Goal: Information Seeking & Learning: Learn about a topic

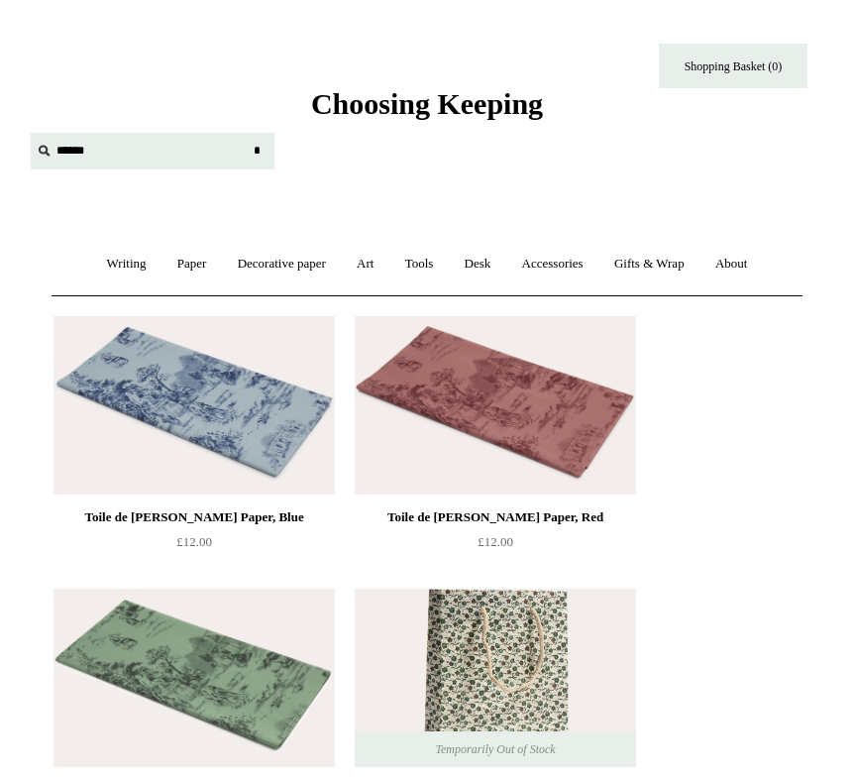
click at [64, 155] on input "text" at bounding box center [153, 151] width 244 height 37
type input "********"
click at [247, 133] on input "*" at bounding box center [257, 150] width 20 height 35
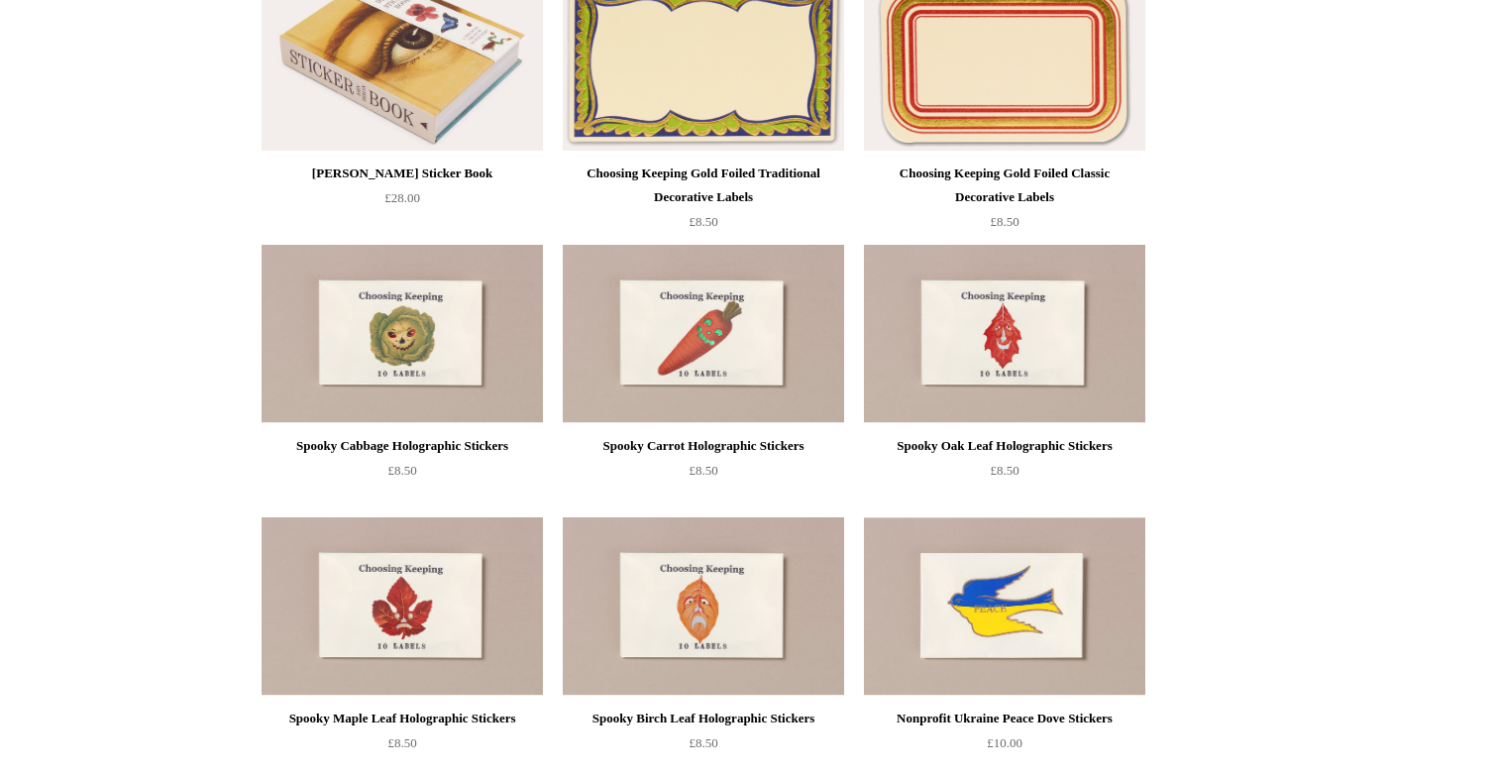
scroll to position [991, 0]
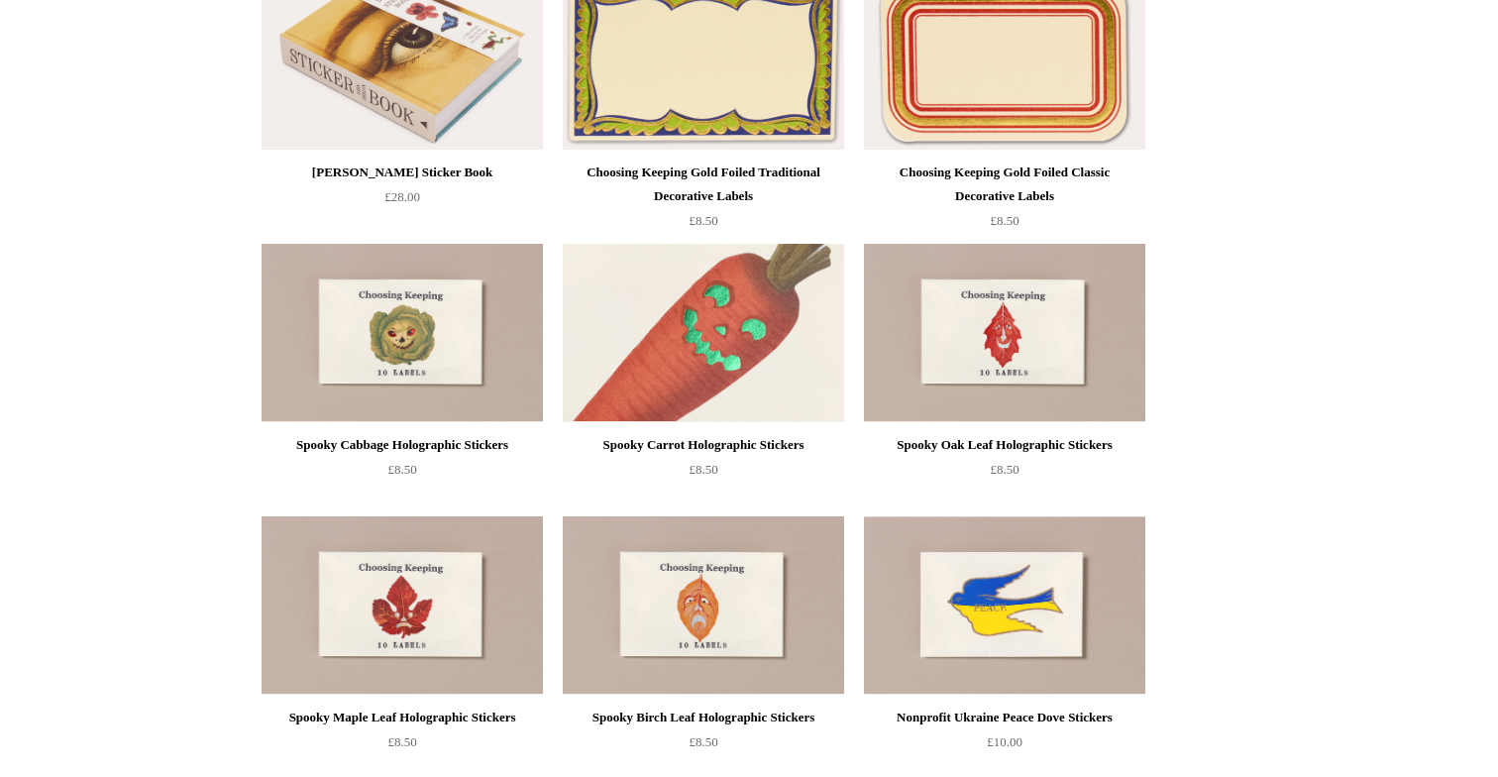
click at [684, 384] on img at bounding box center [703, 333] width 281 height 178
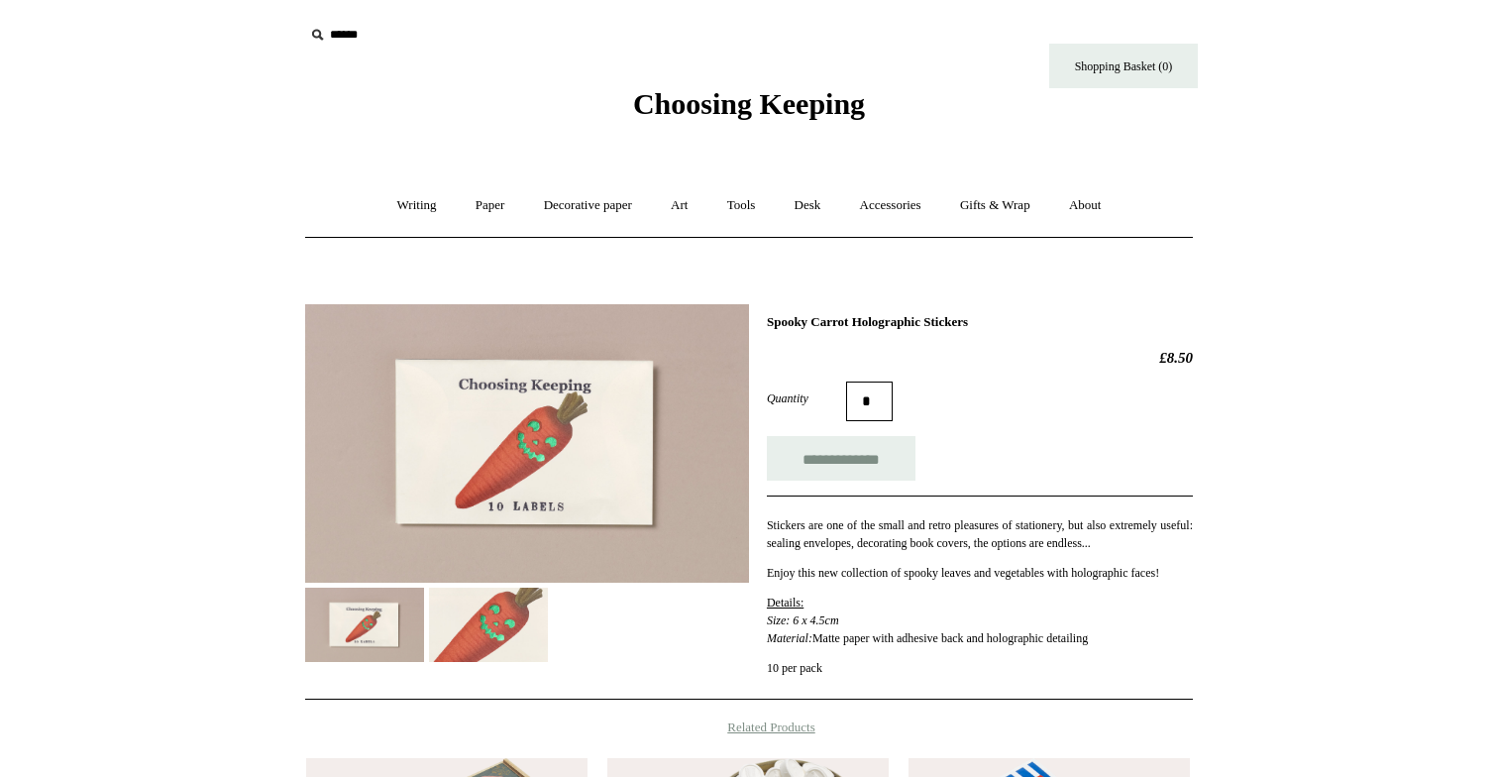
click at [494, 627] on img at bounding box center [488, 624] width 119 height 74
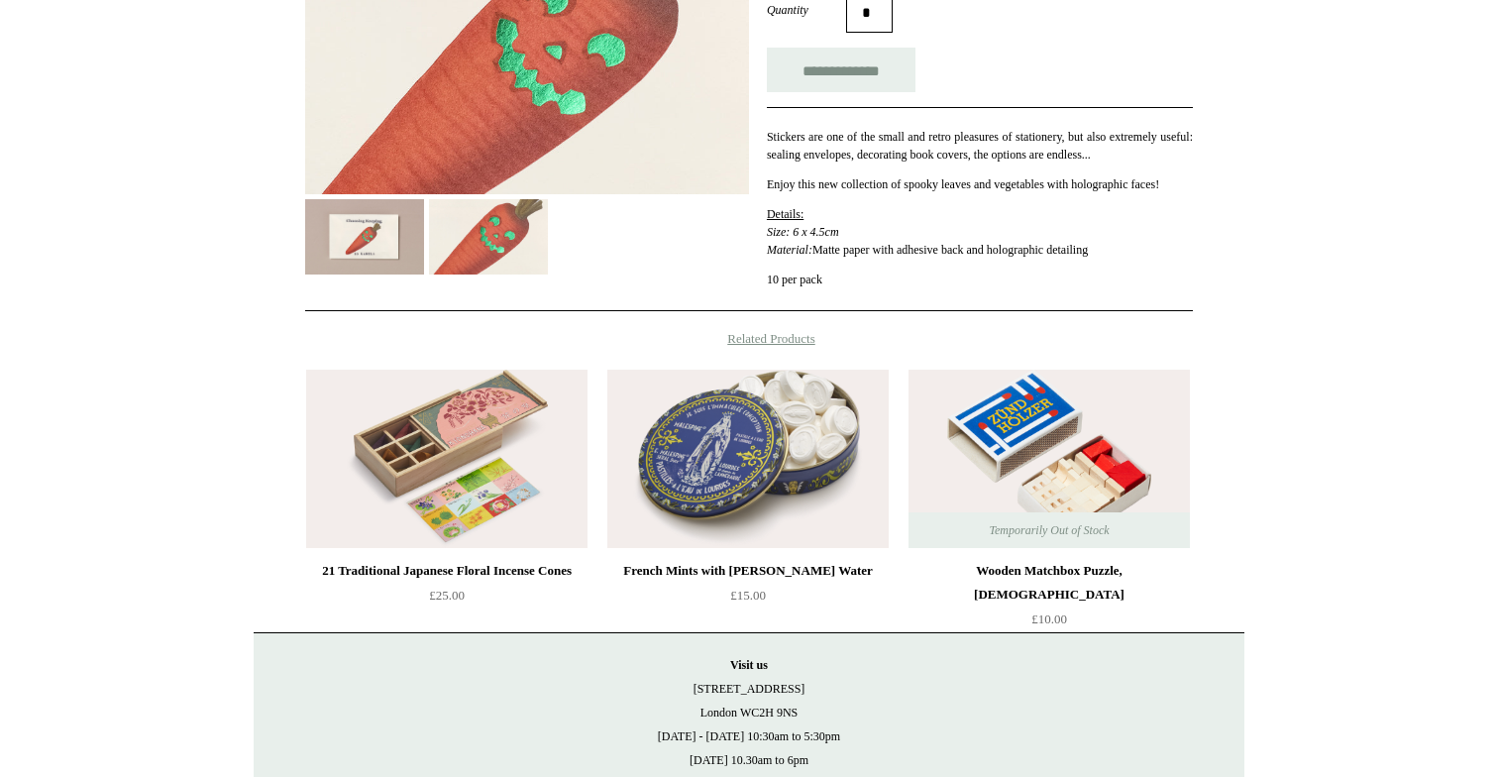
scroll to position [435, 0]
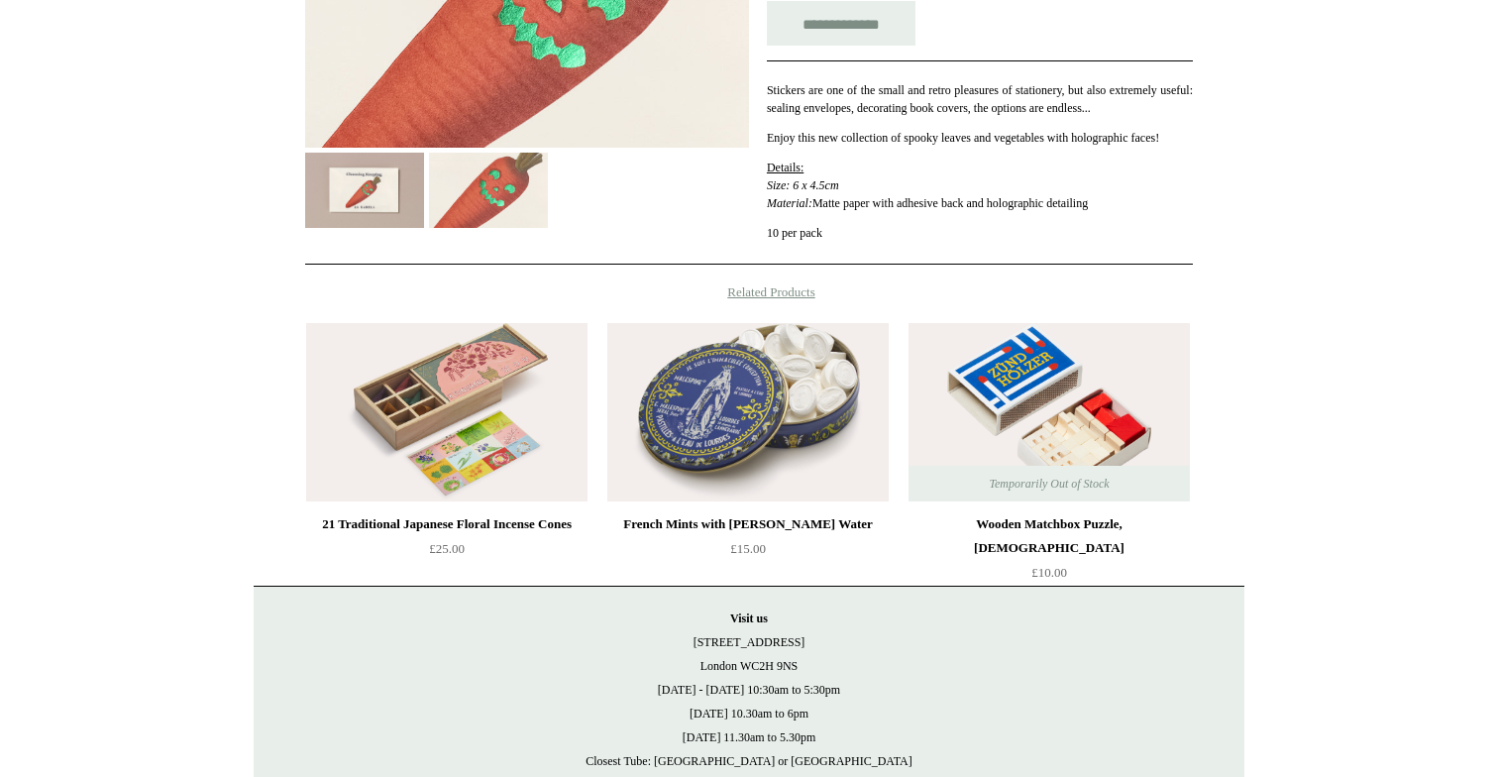
click at [500, 435] on img at bounding box center [446, 412] width 281 height 178
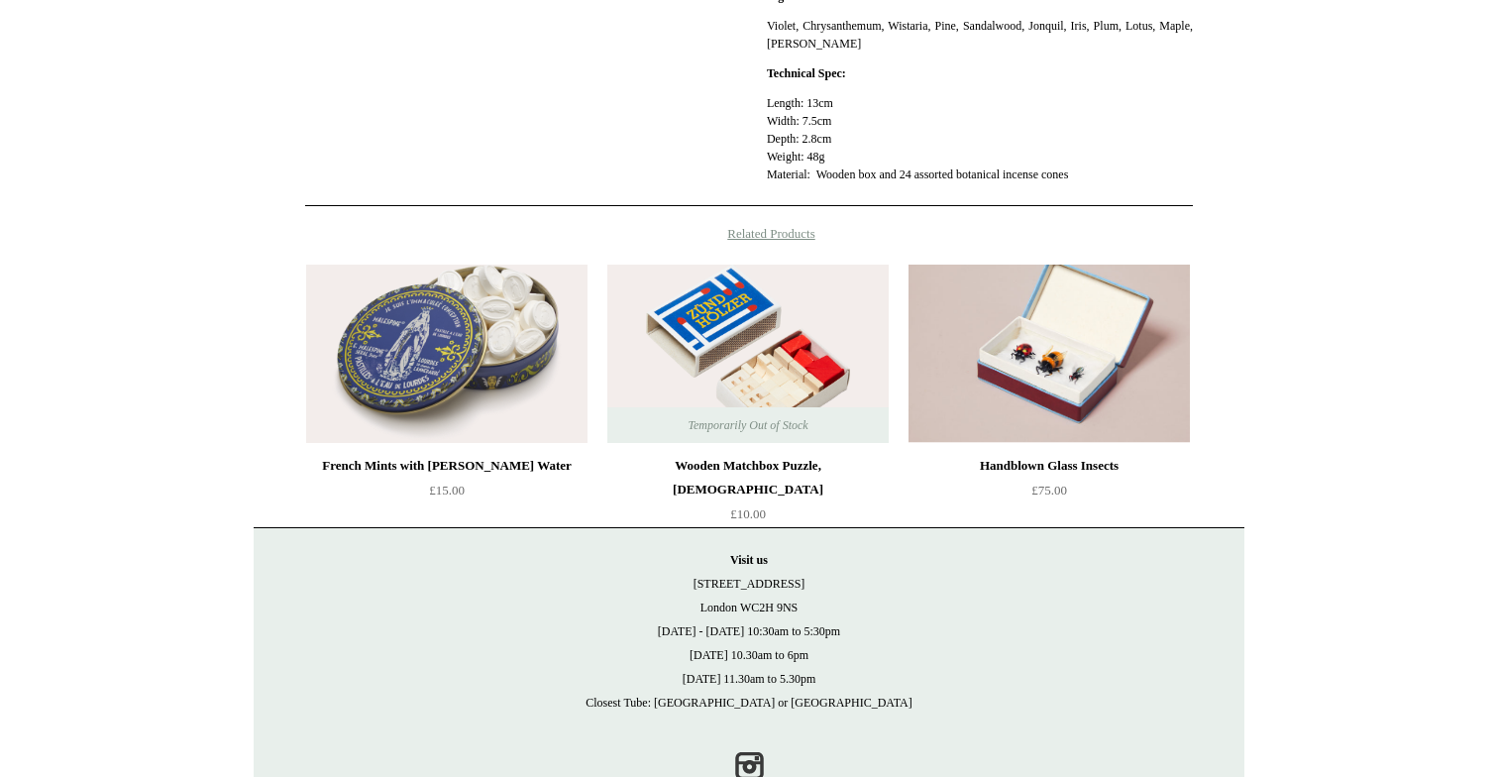
scroll to position [882, 0]
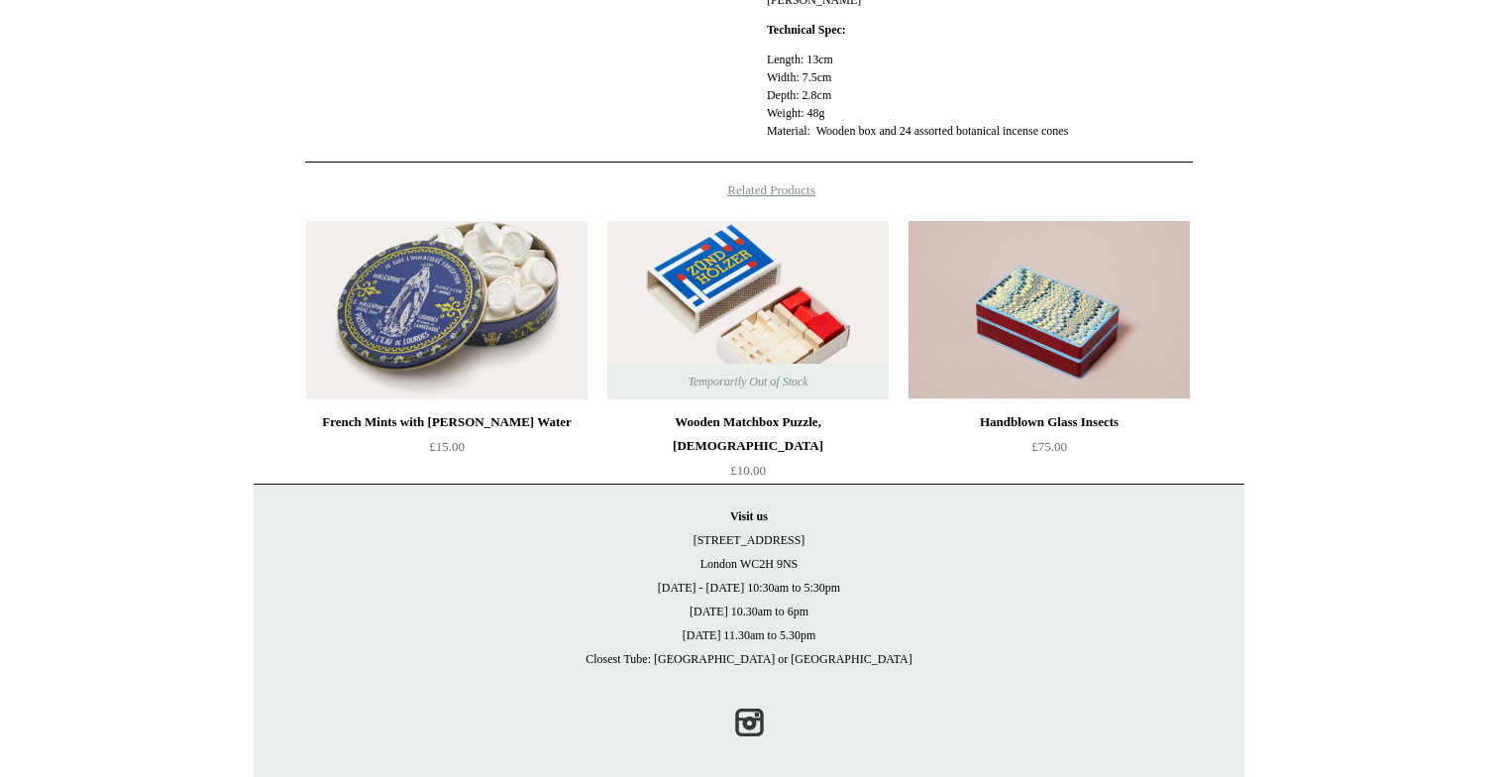
click at [1043, 344] on img at bounding box center [1048, 310] width 281 height 178
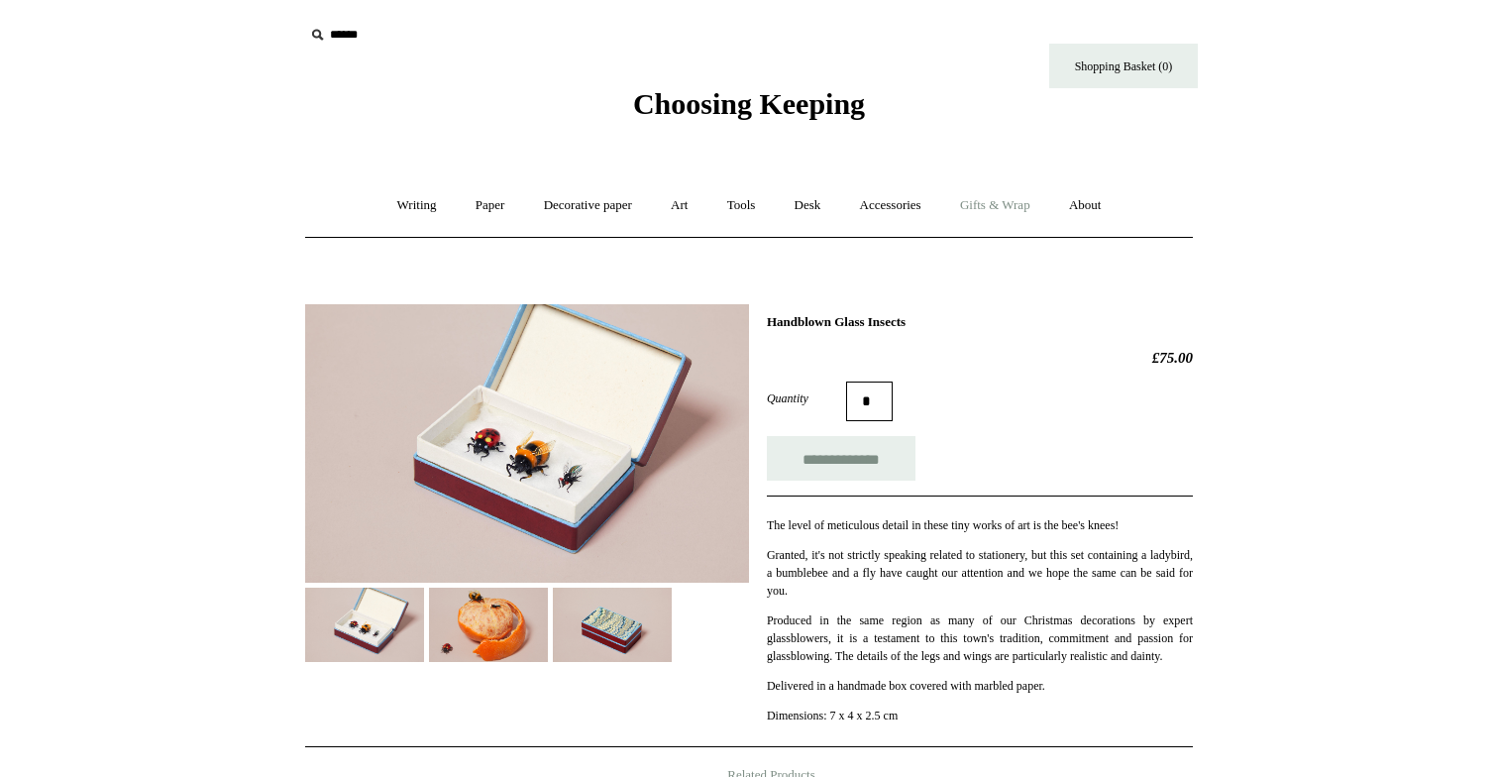
click at [1001, 212] on link "Gifts & Wrap +" at bounding box center [995, 205] width 106 height 53
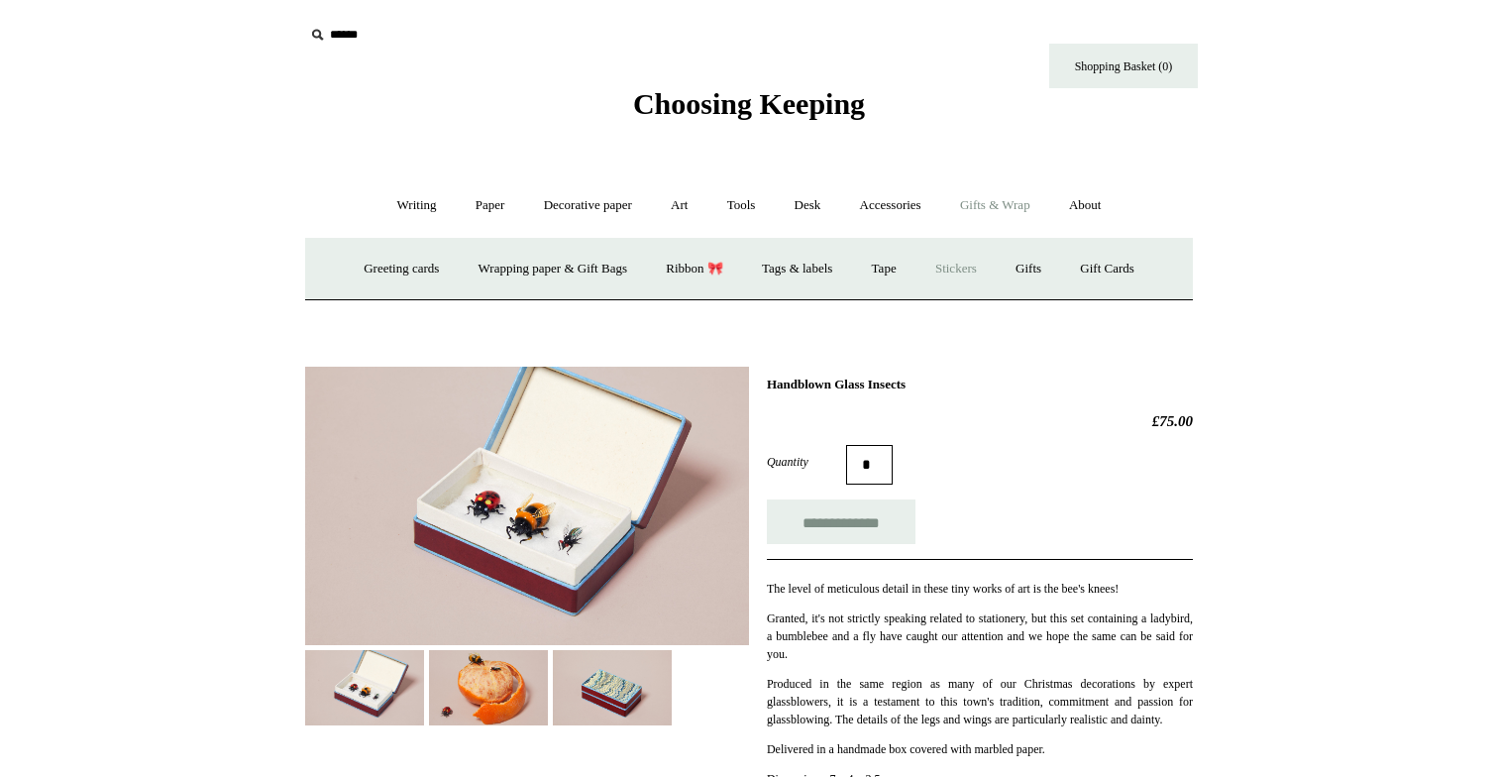
click at [976, 267] on link "Stickers" at bounding box center [955, 269] width 77 height 53
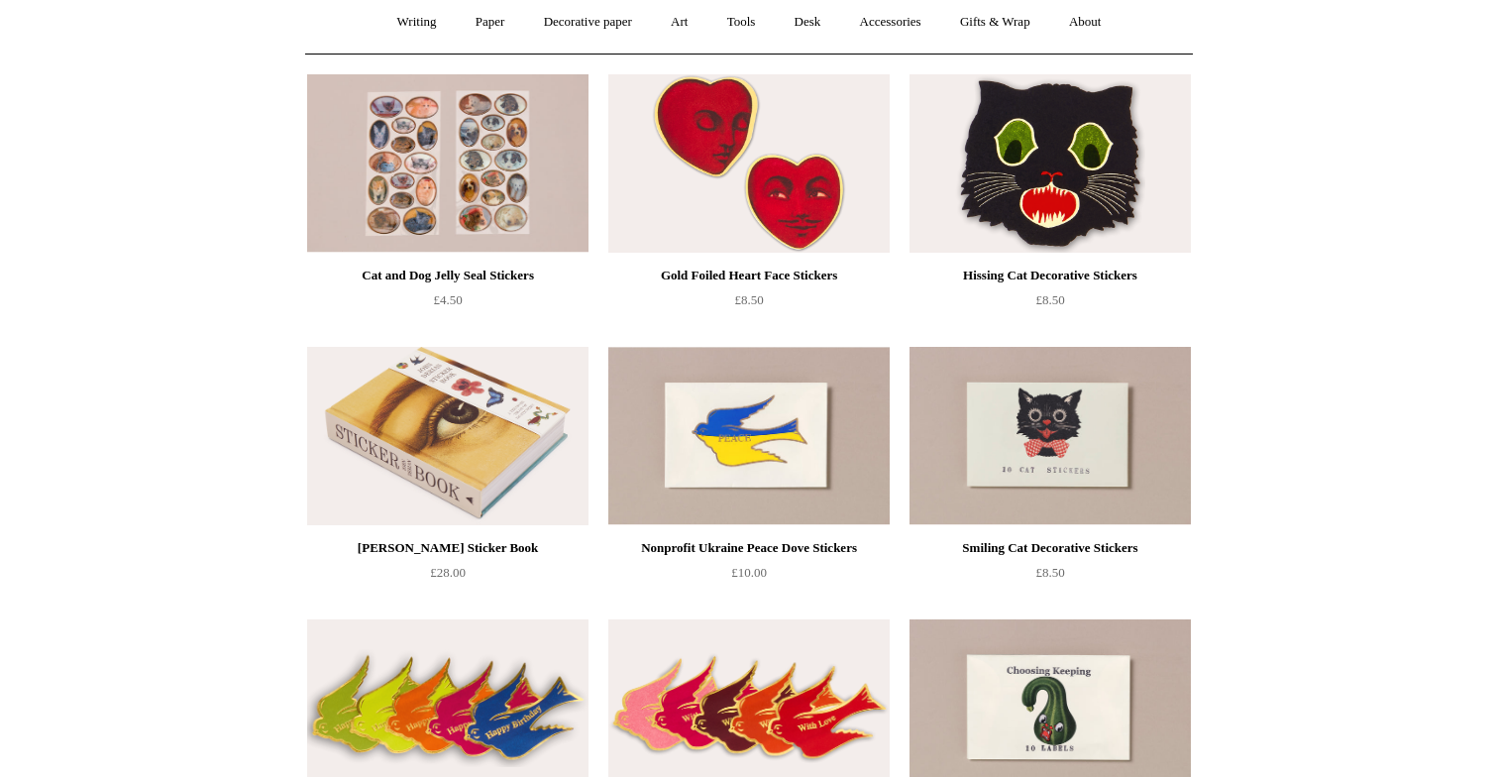
scroll to position [181, 0]
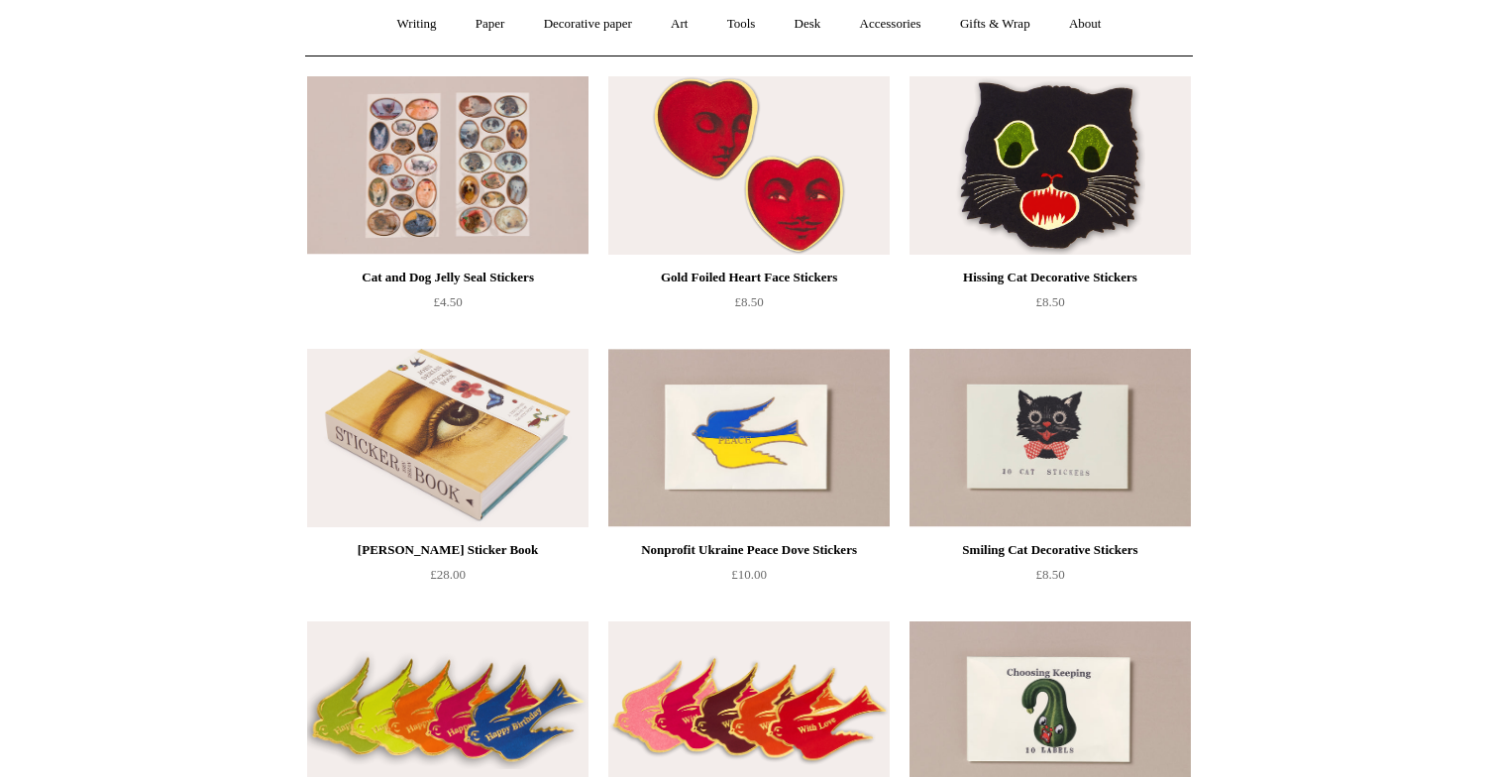
click at [738, 186] on img at bounding box center [748, 165] width 281 height 178
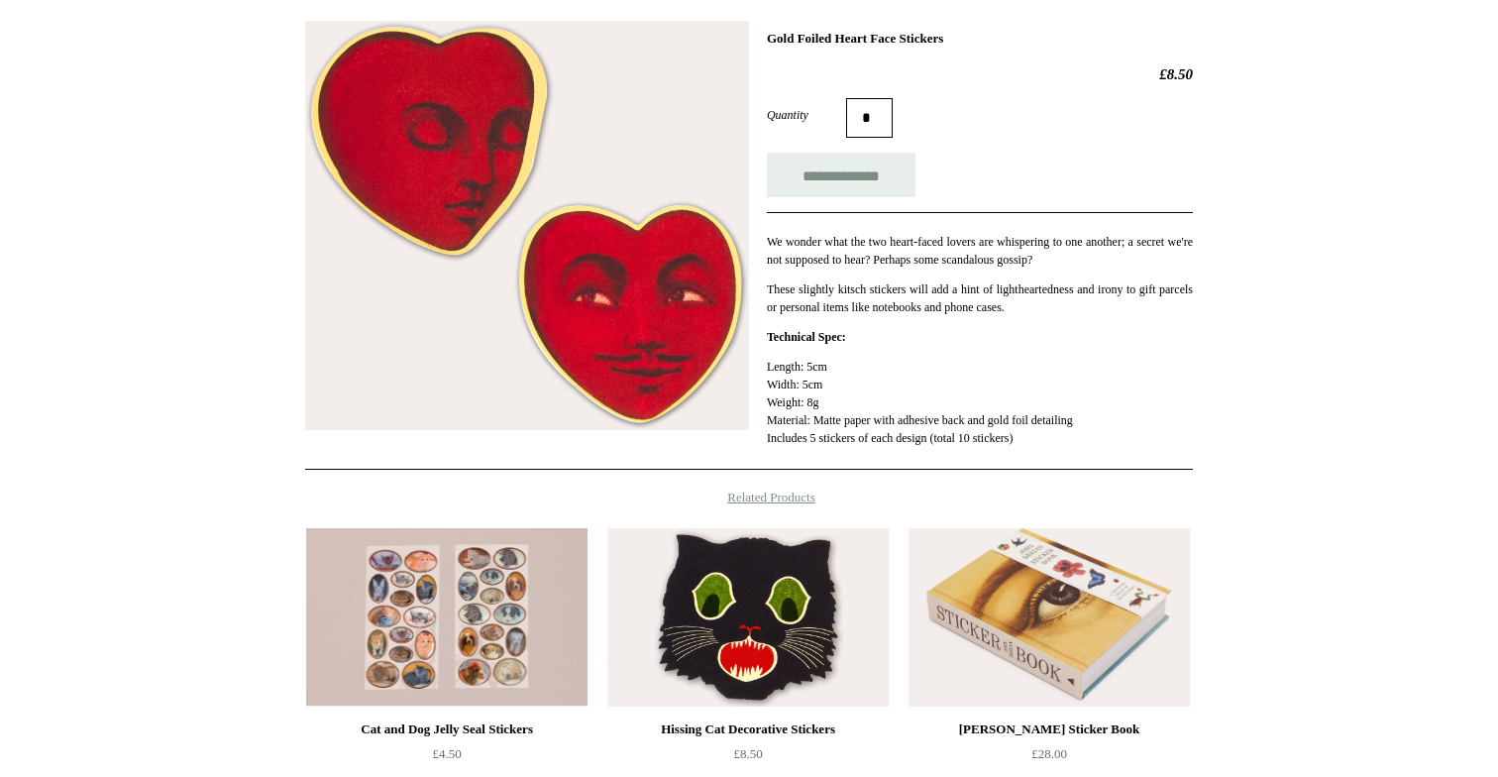
scroll to position [434, 0]
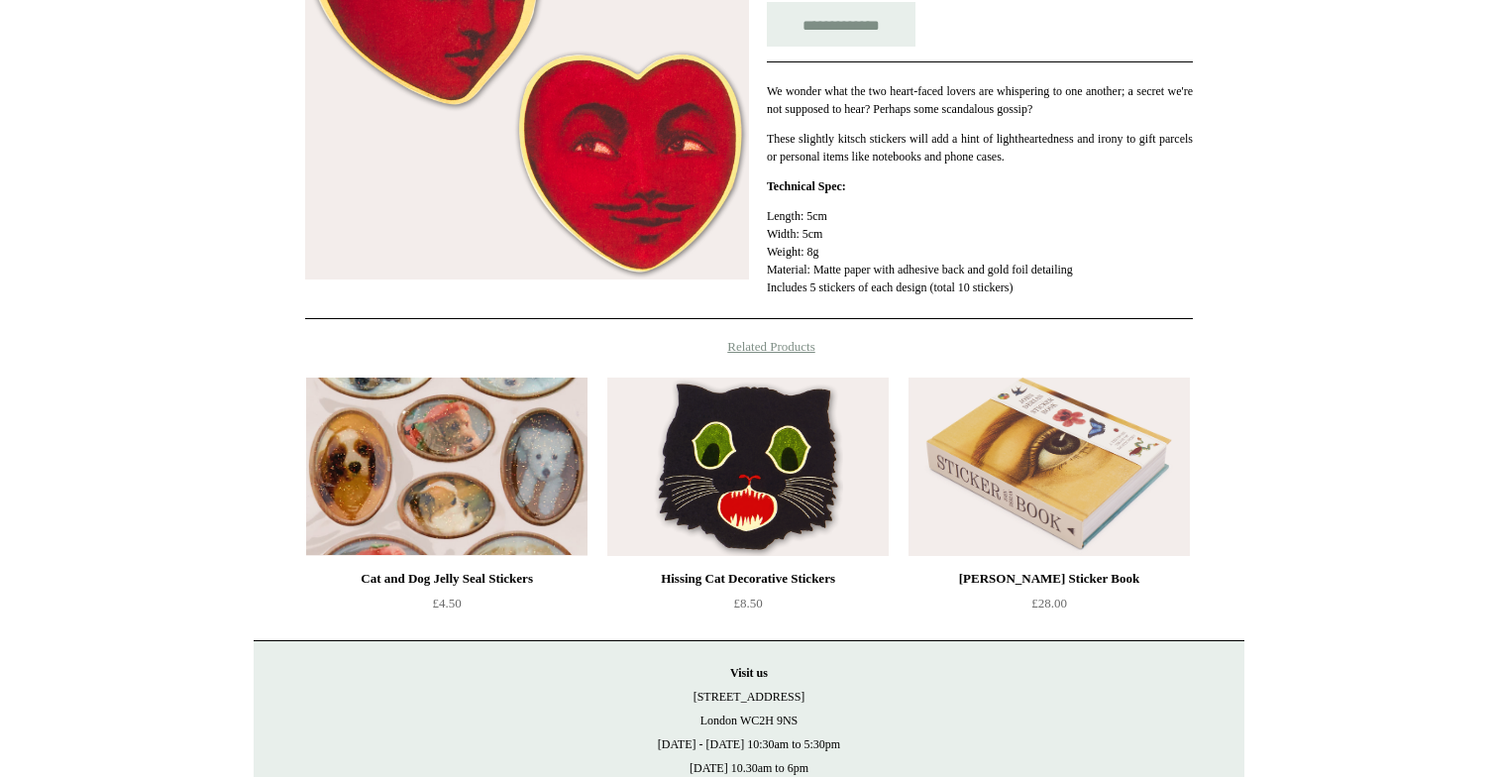
click at [507, 490] on img at bounding box center [446, 466] width 281 height 178
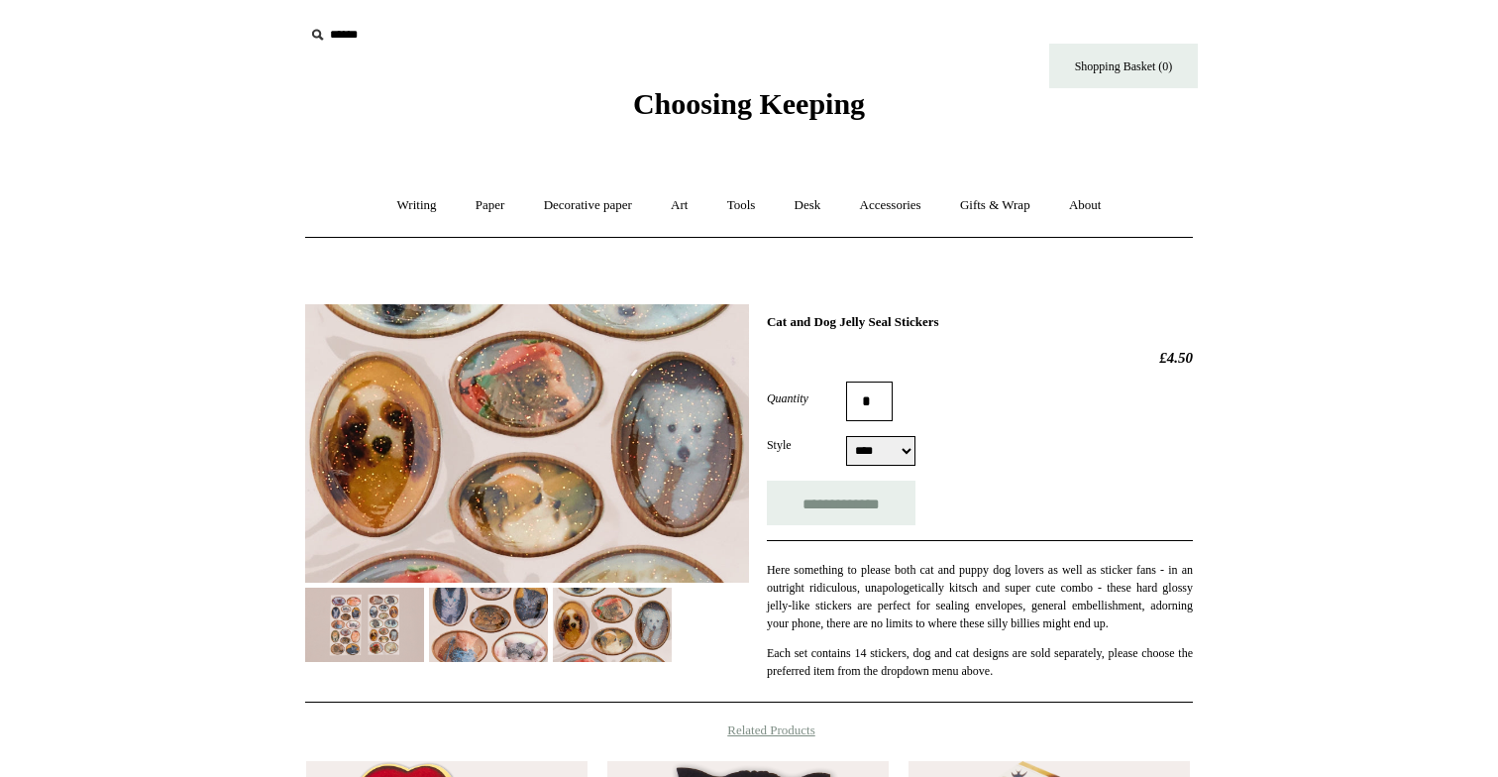
click at [497, 617] on img at bounding box center [488, 624] width 119 height 74
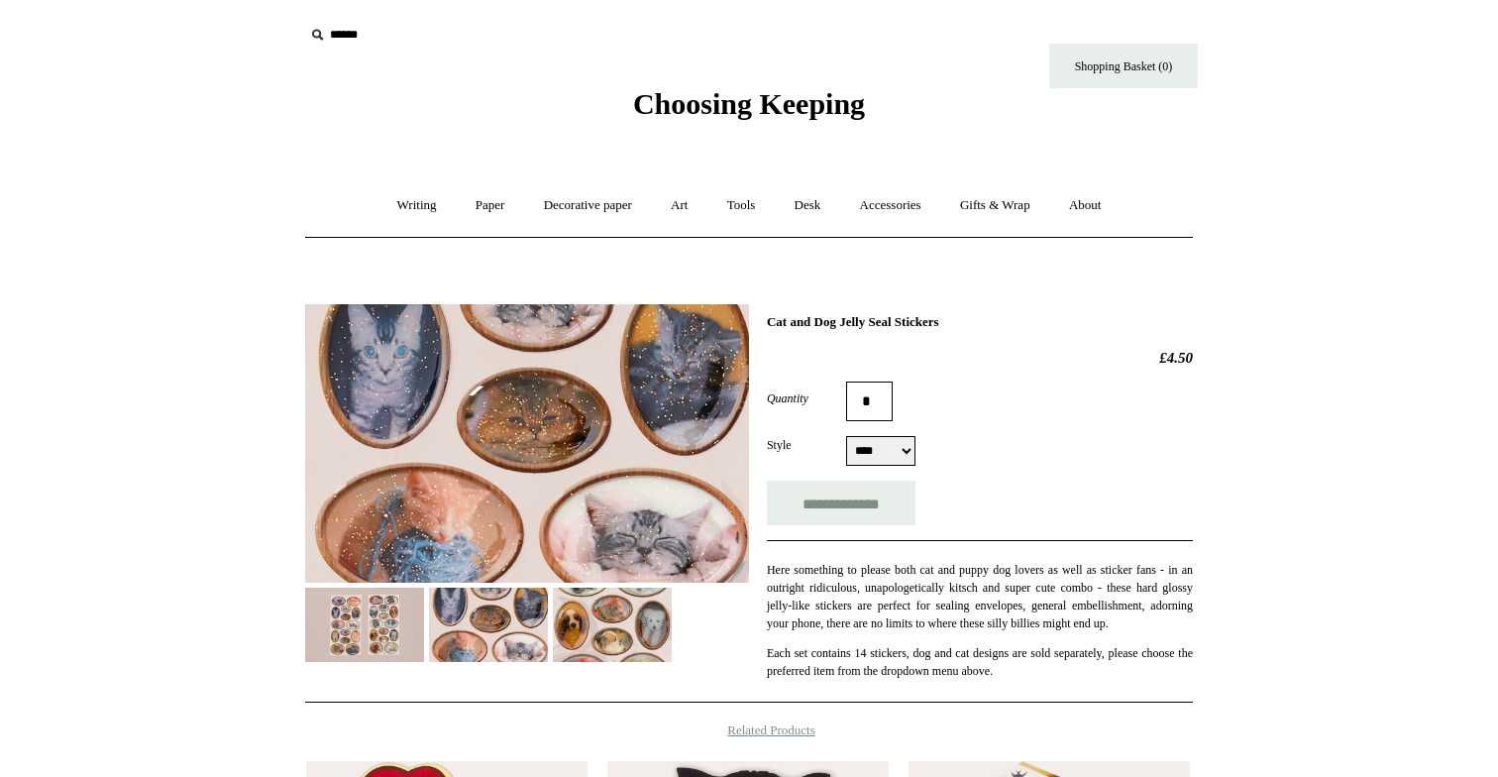
click at [609, 635] on img at bounding box center [612, 624] width 119 height 74
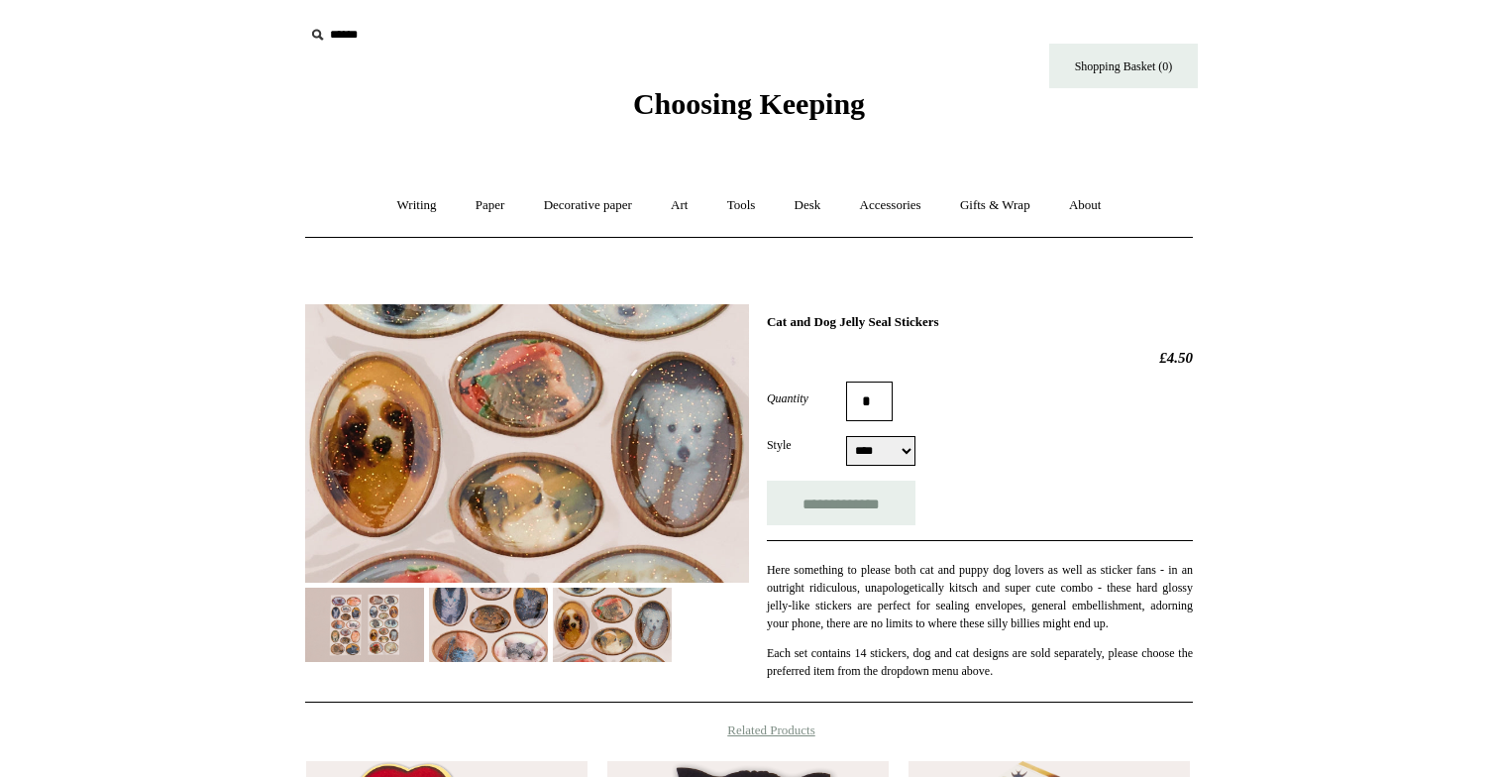
click at [459, 638] on img at bounding box center [488, 624] width 119 height 74
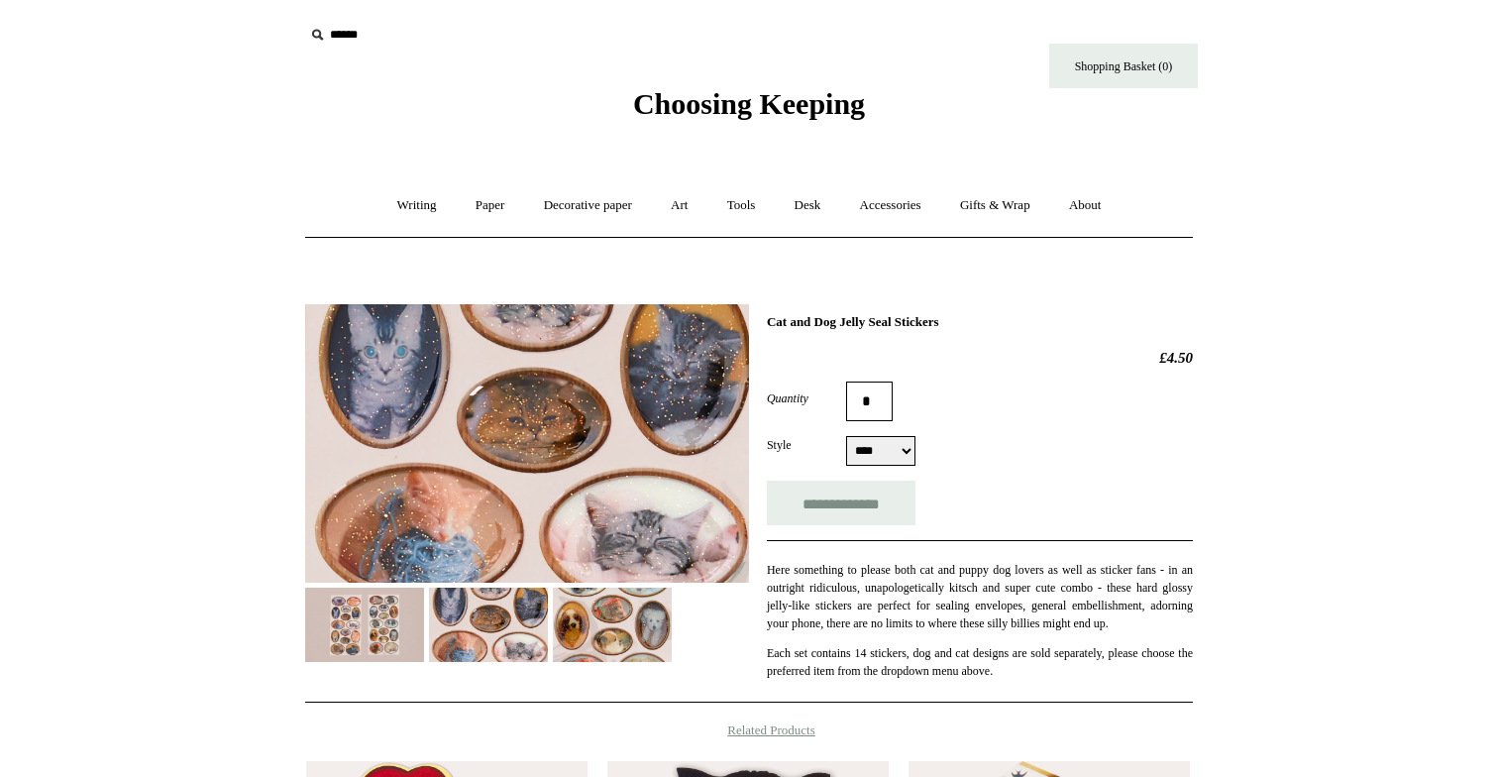
click at [370, 626] on img at bounding box center [364, 624] width 119 height 74
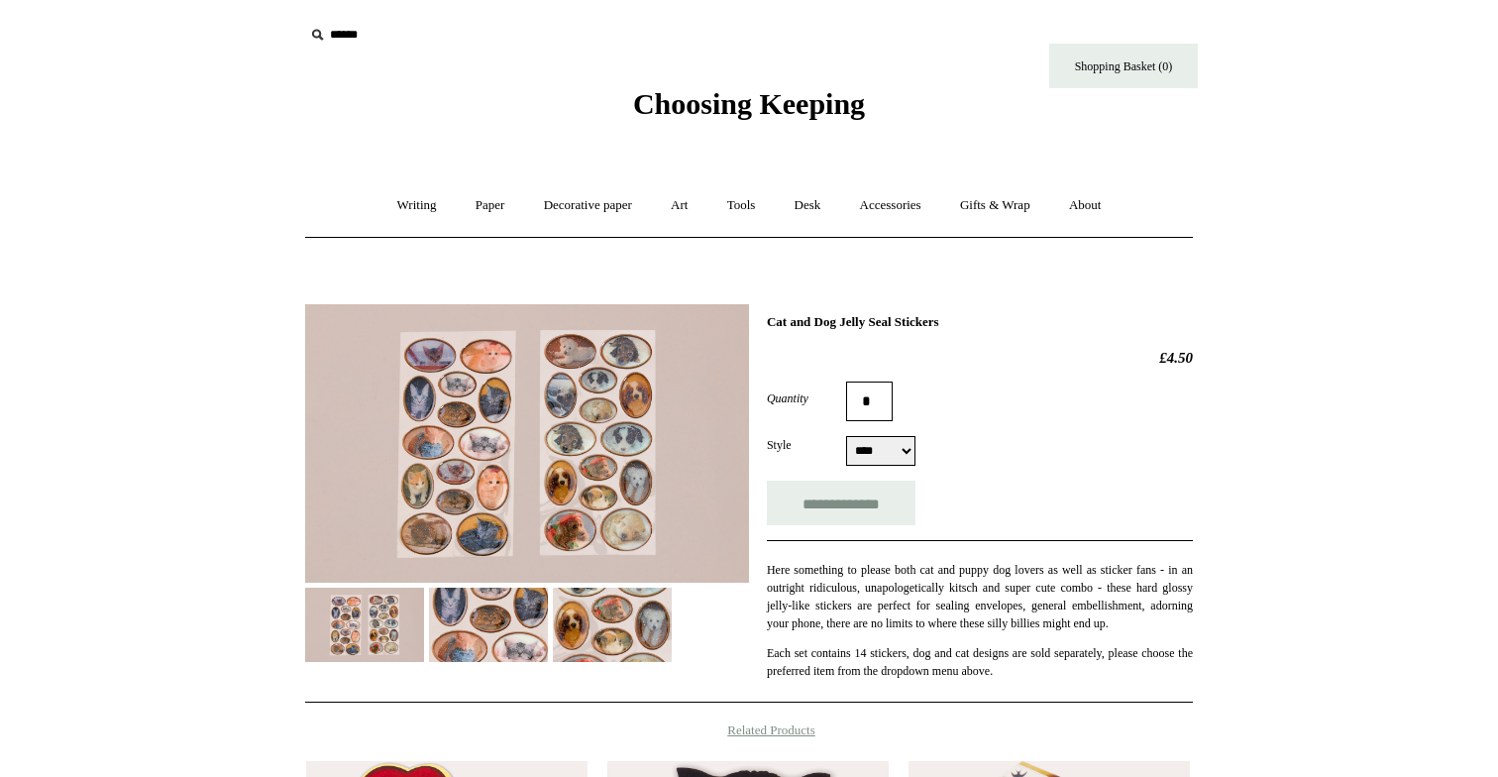
click at [498, 629] on img at bounding box center [488, 624] width 119 height 74
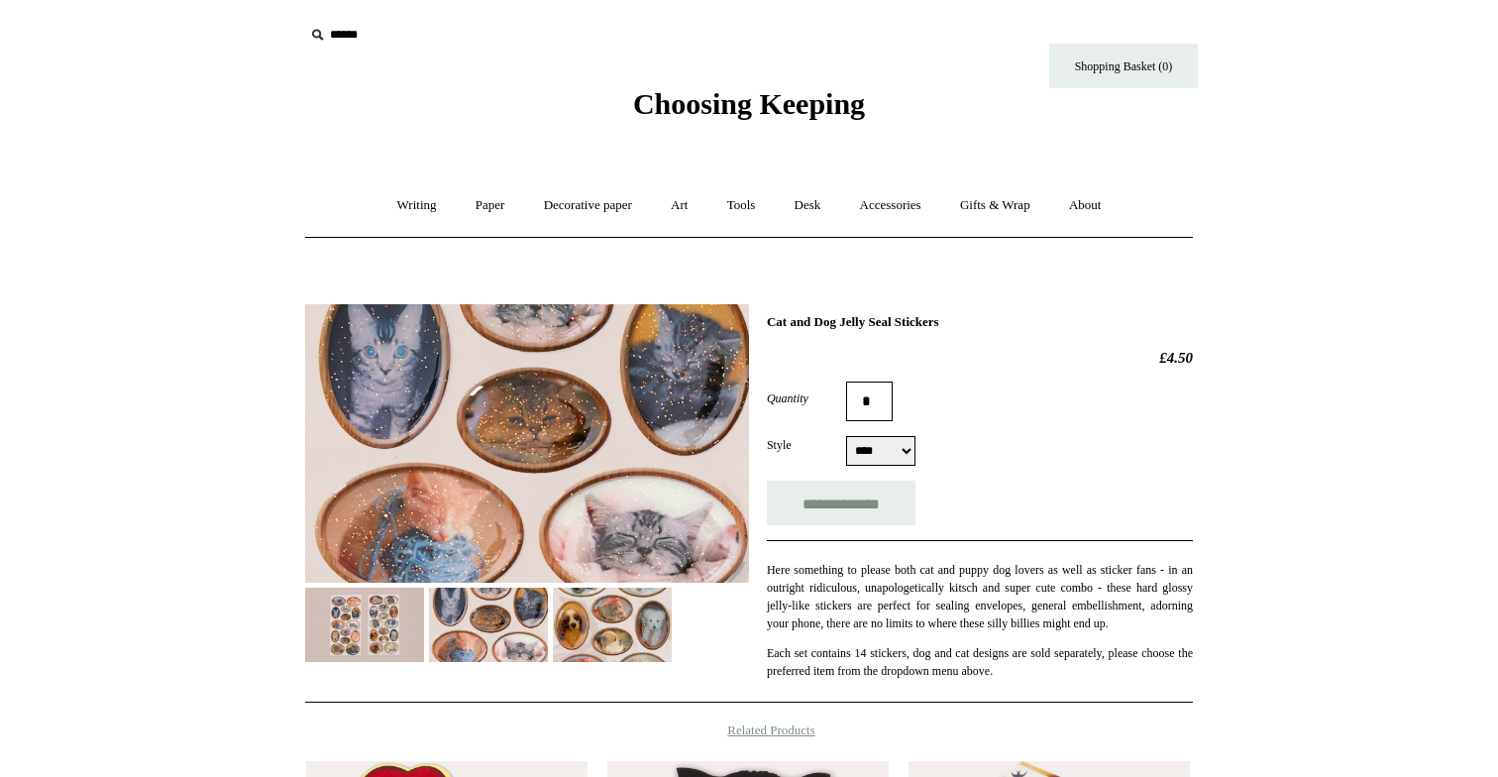
click at [527, 600] on img at bounding box center [488, 624] width 119 height 74
click at [527, 627] on img at bounding box center [488, 624] width 119 height 74
click at [618, 631] on img at bounding box center [612, 624] width 119 height 74
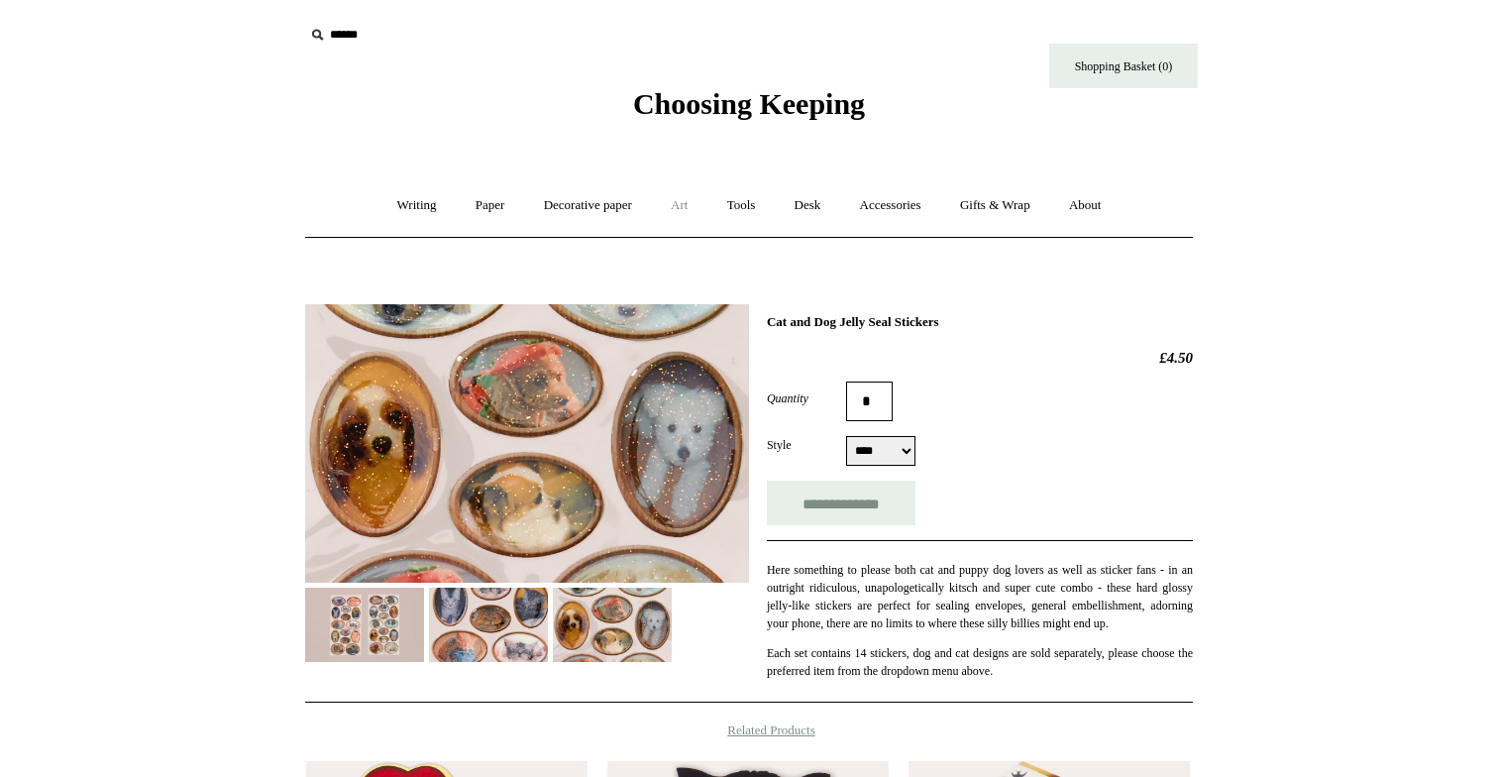
click at [677, 202] on link "Art +" at bounding box center [679, 205] width 53 height 53
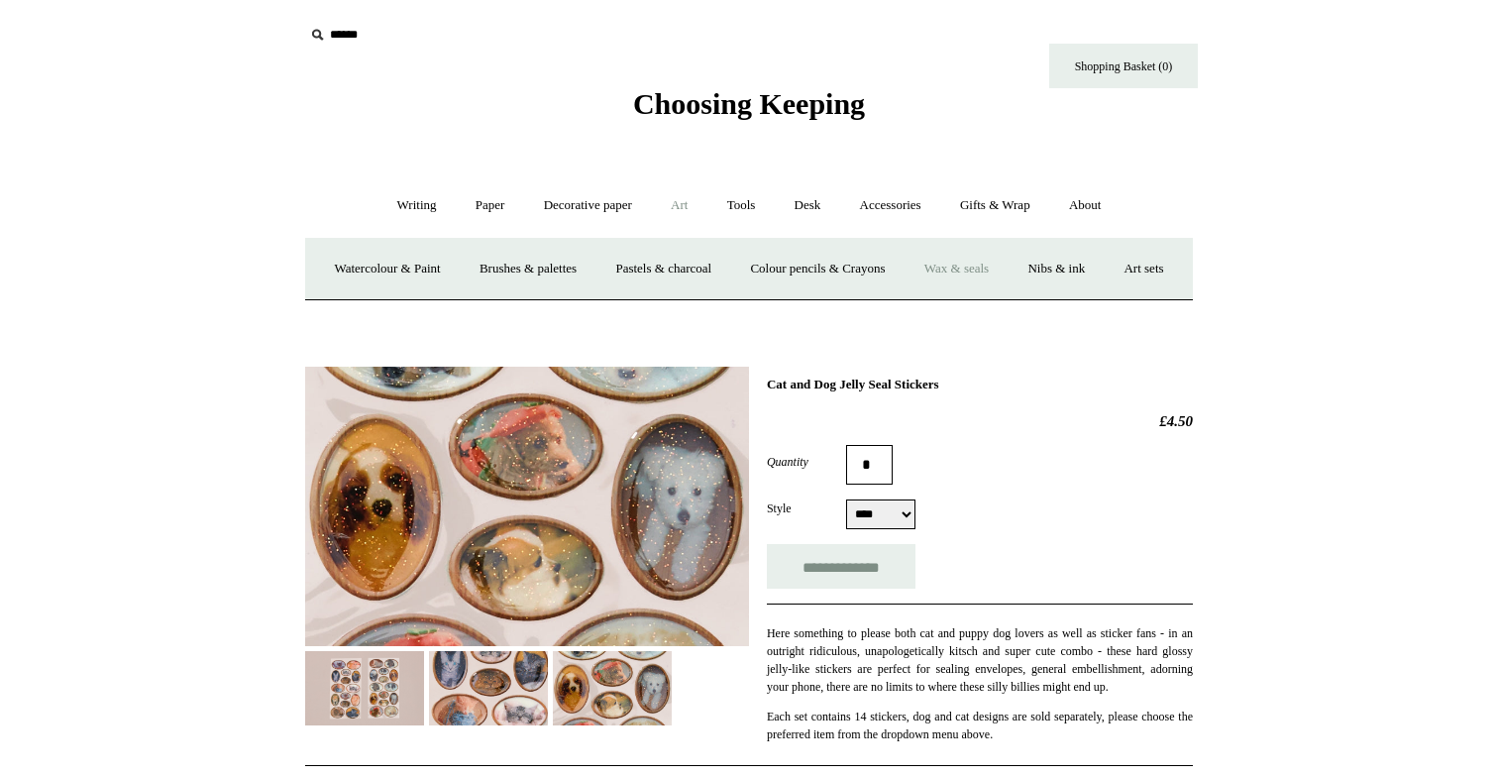
click at [1007, 276] on link "Wax & seals" at bounding box center [956, 269] width 100 height 53
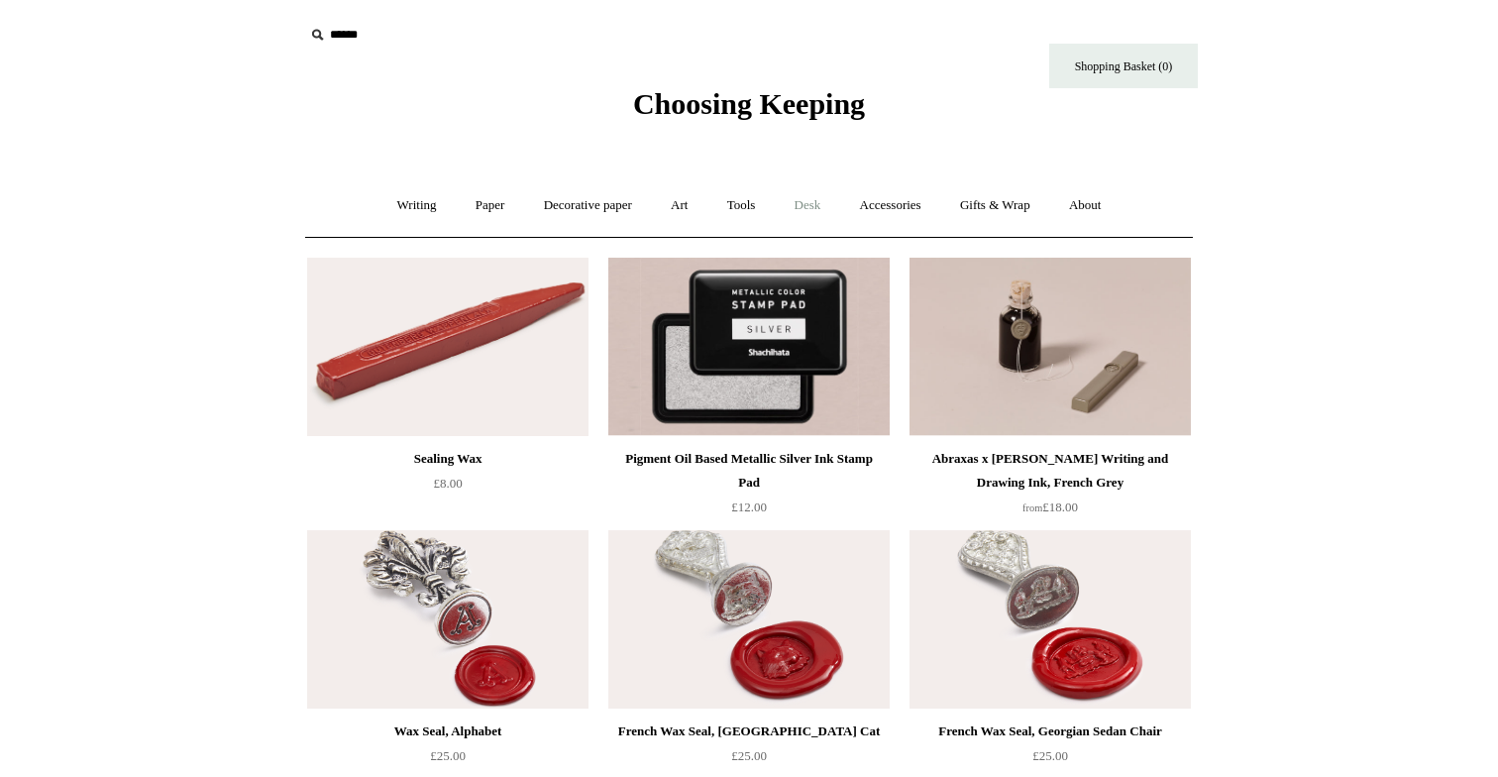
click at [820, 202] on link "Desk +" at bounding box center [808, 205] width 62 height 53
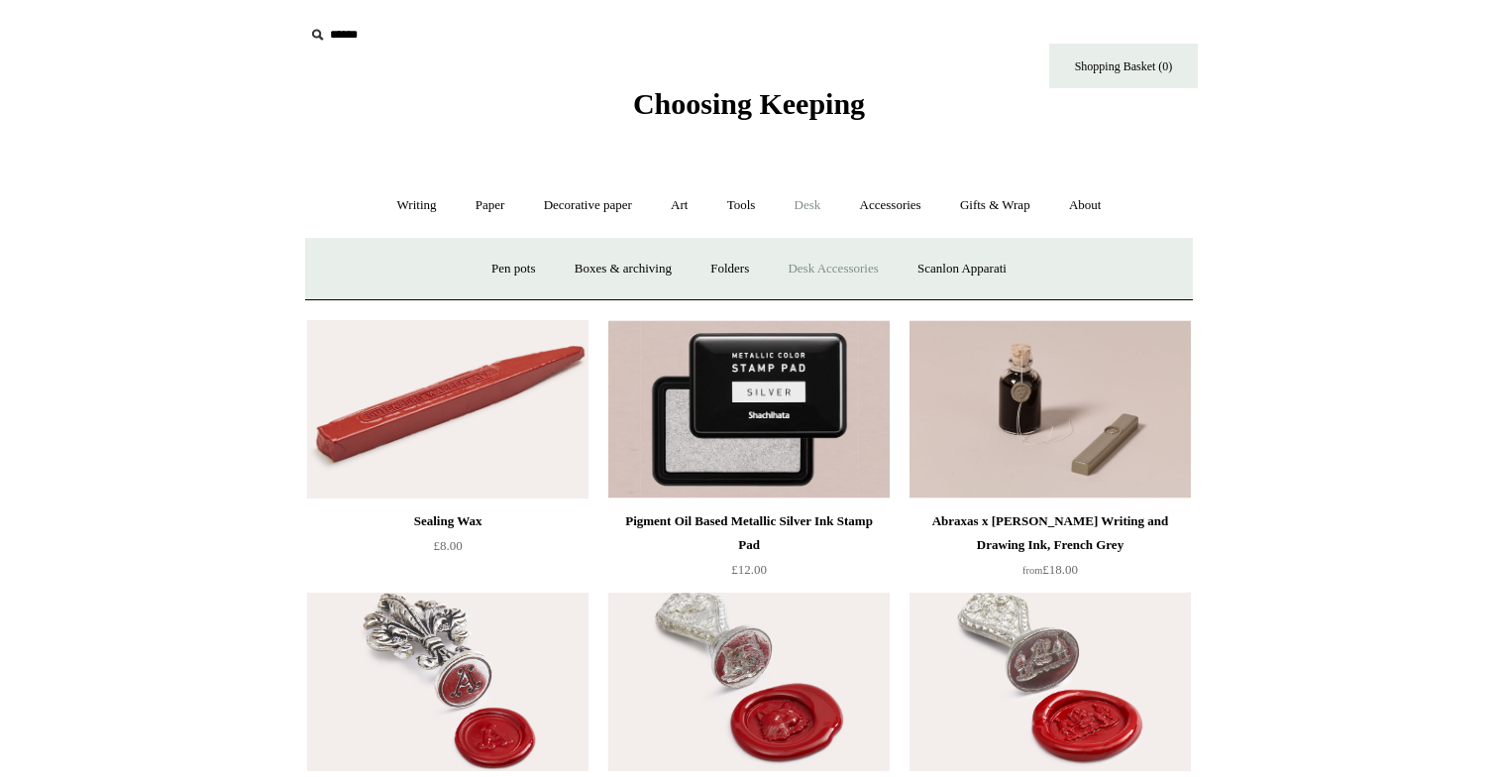
click at [867, 281] on link "Desk Accessories" at bounding box center [833, 269] width 126 height 53
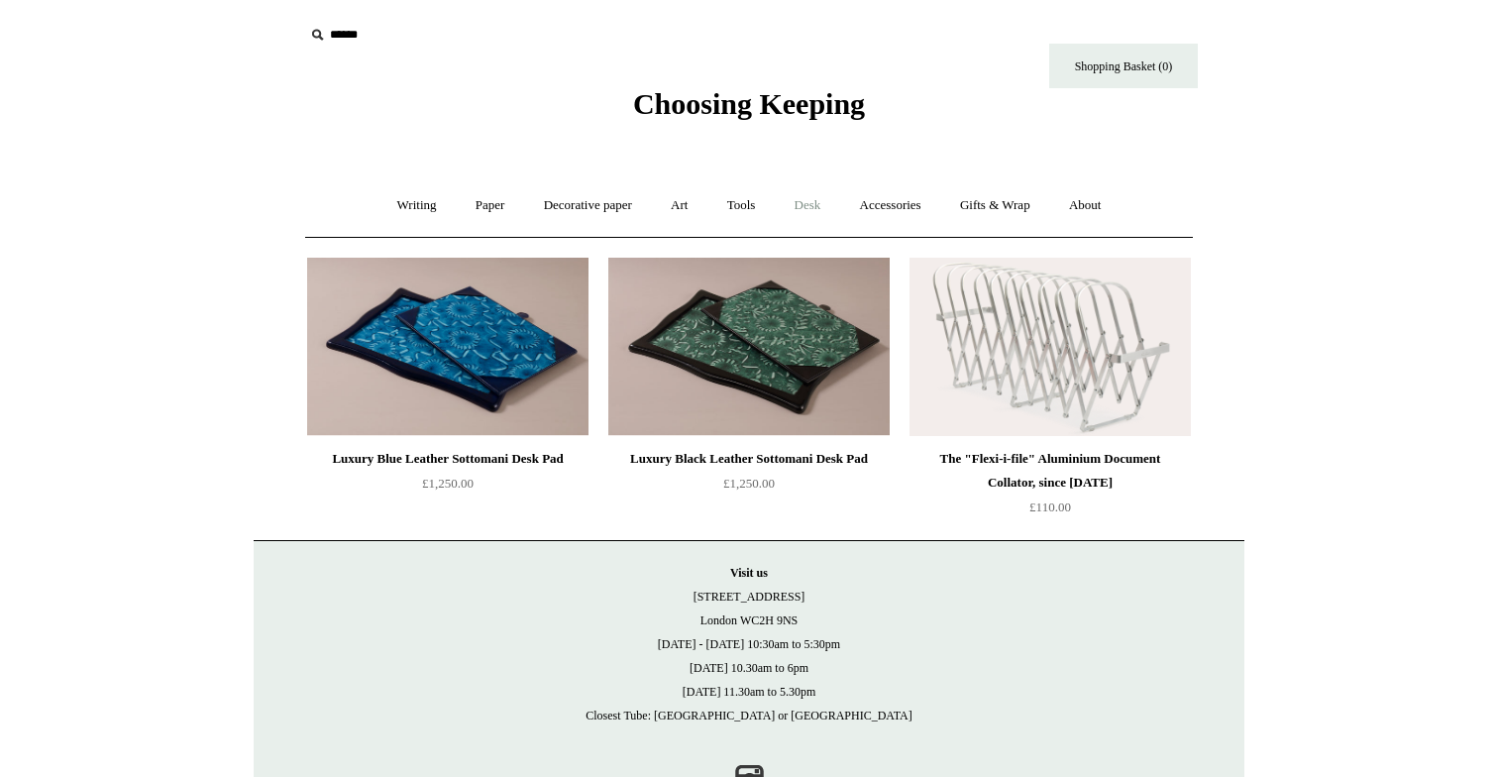
click at [818, 211] on link "Desk +" at bounding box center [808, 205] width 62 height 53
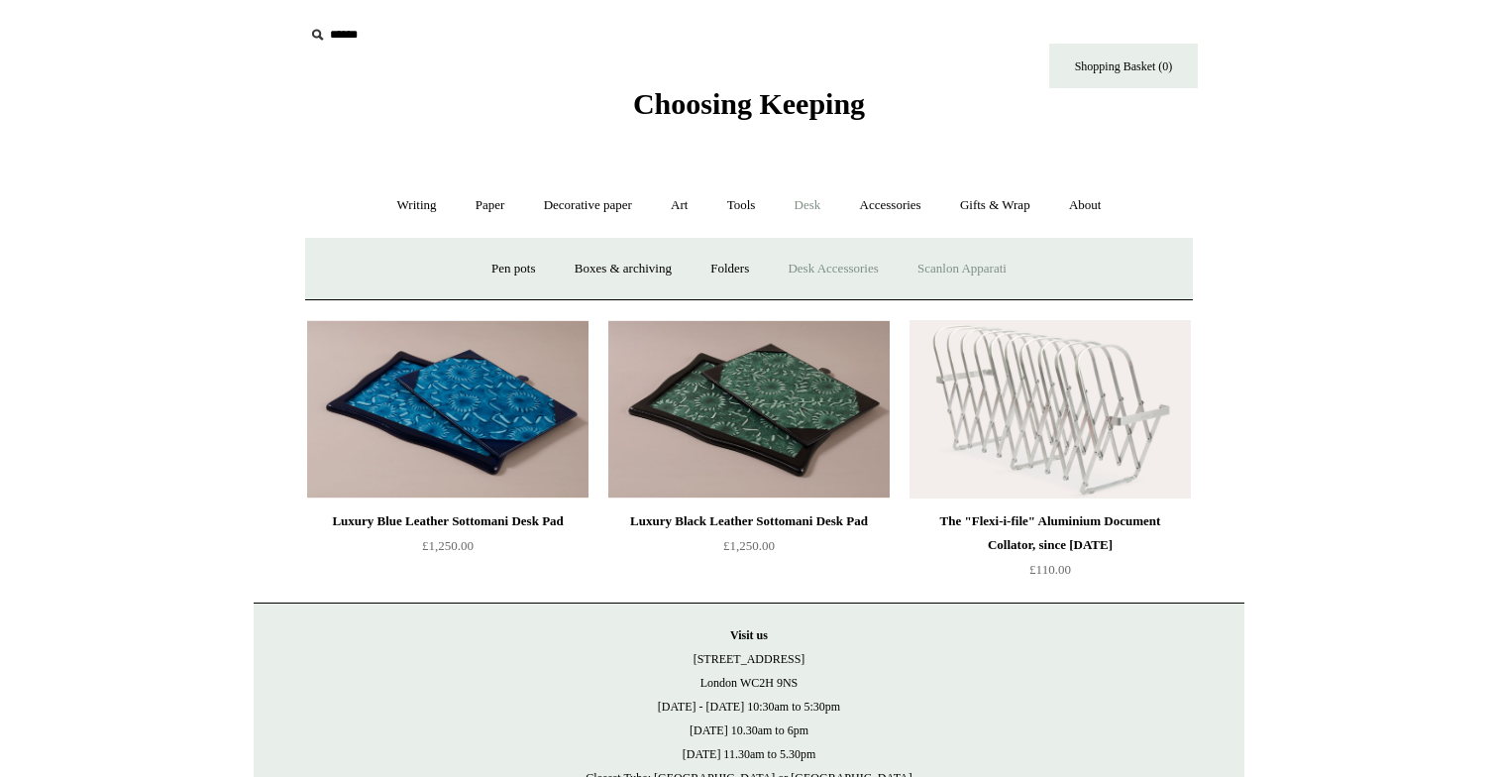
click at [951, 262] on link "Scanlon Apparati" at bounding box center [962, 269] width 125 height 53
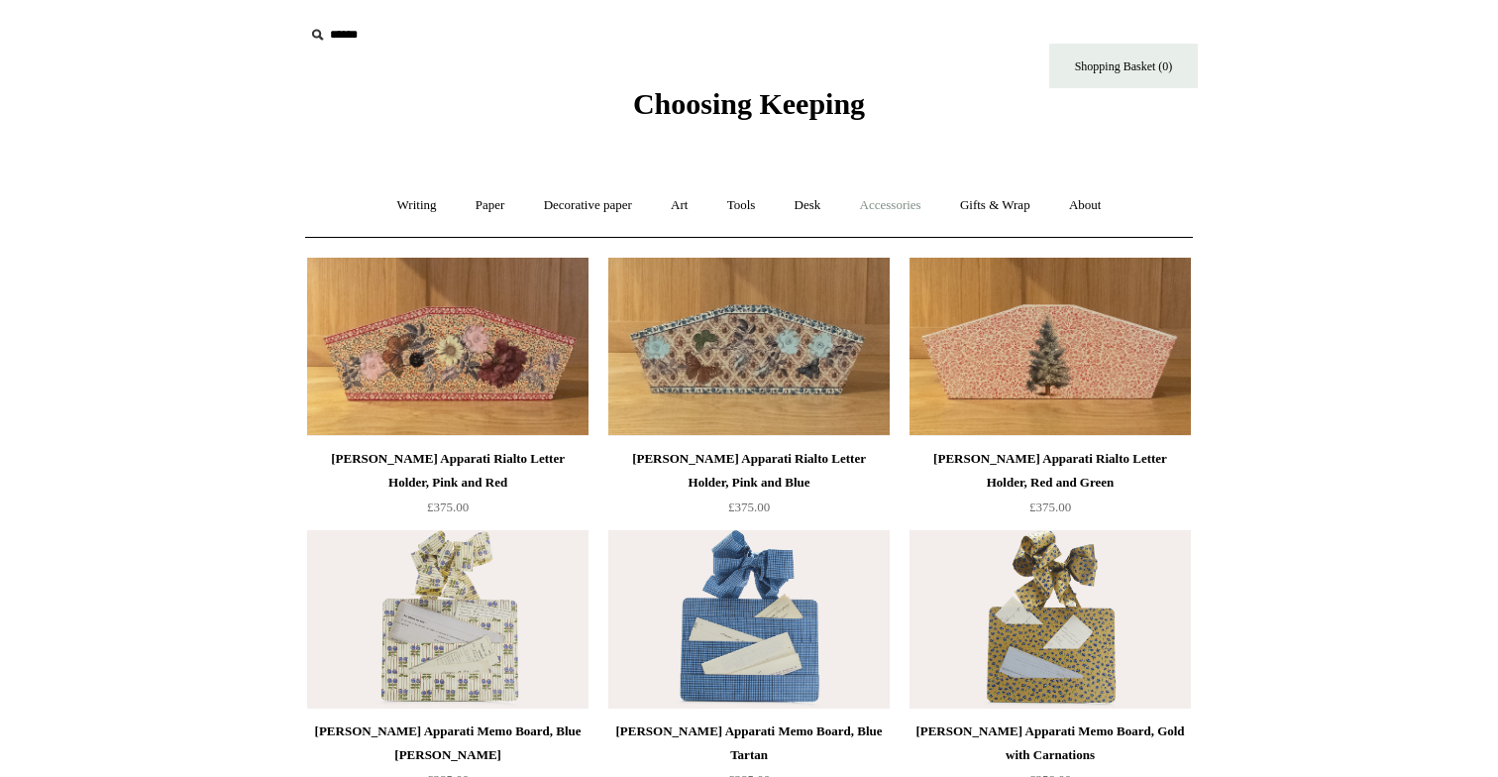
click at [896, 194] on link "Accessories +" at bounding box center [890, 205] width 97 height 53
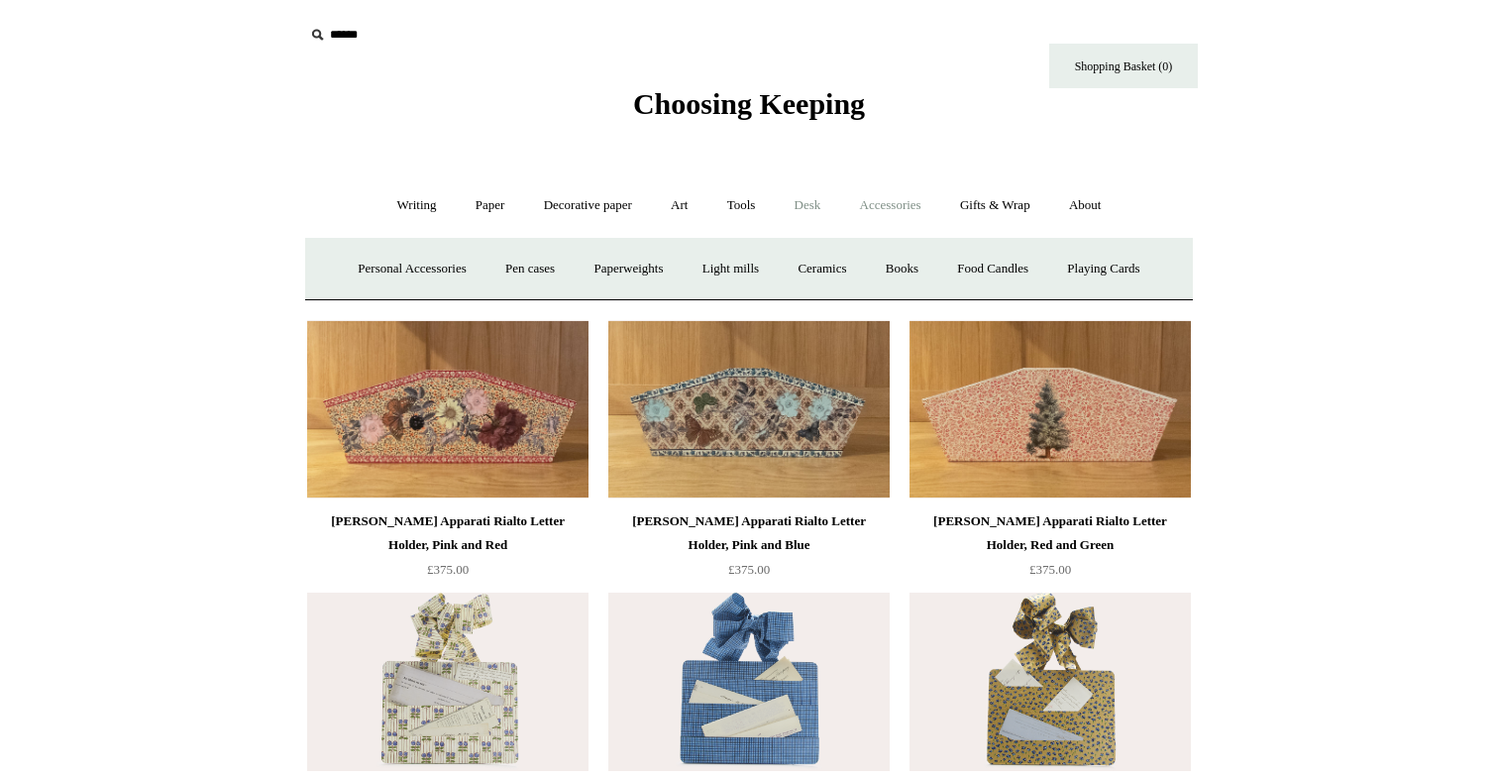
click at [822, 213] on link "Desk +" at bounding box center [808, 205] width 62 height 53
click at [734, 272] on link "Folders" at bounding box center [729, 269] width 74 height 53
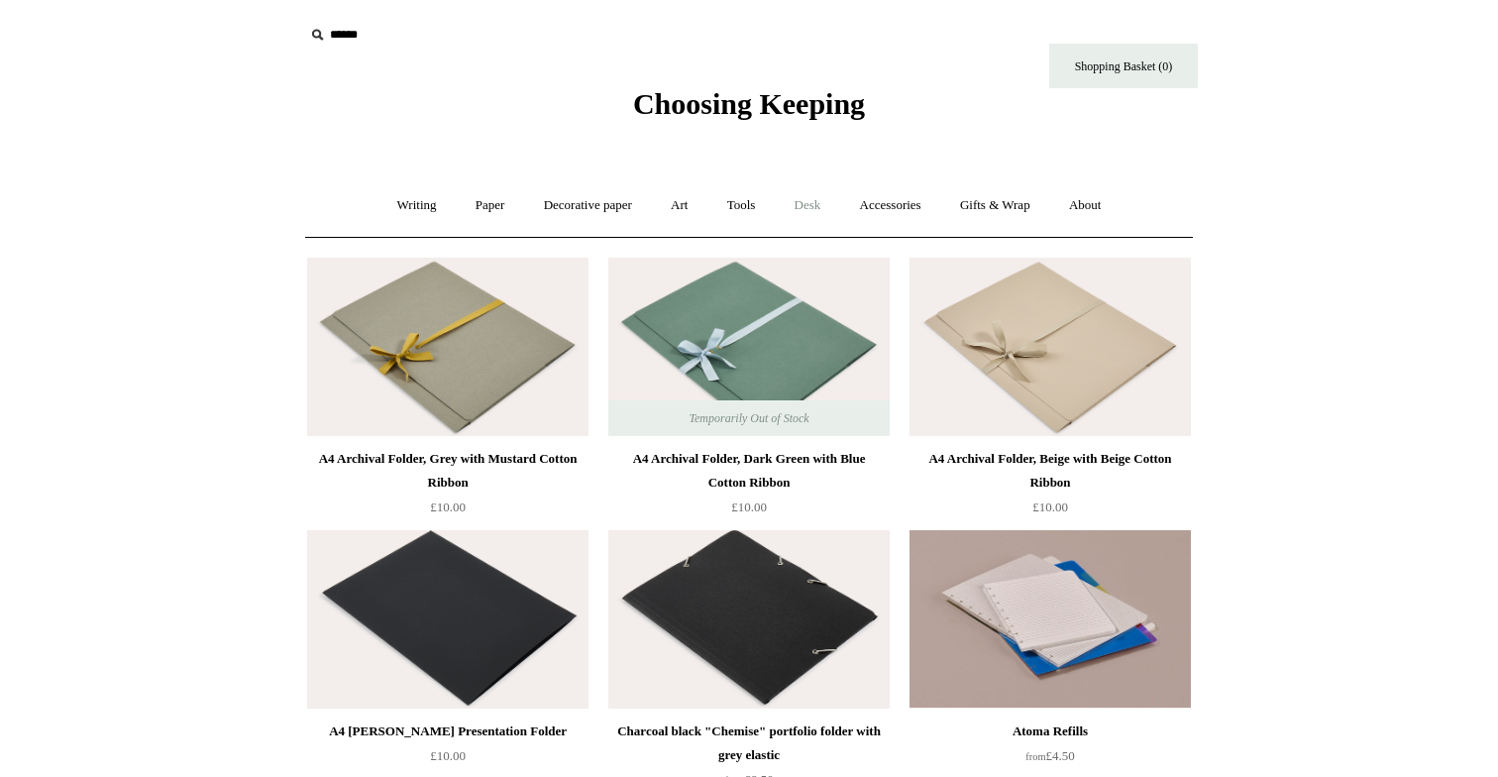
click at [808, 201] on link "Desk +" at bounding box center [808, 205] width 62 height 53
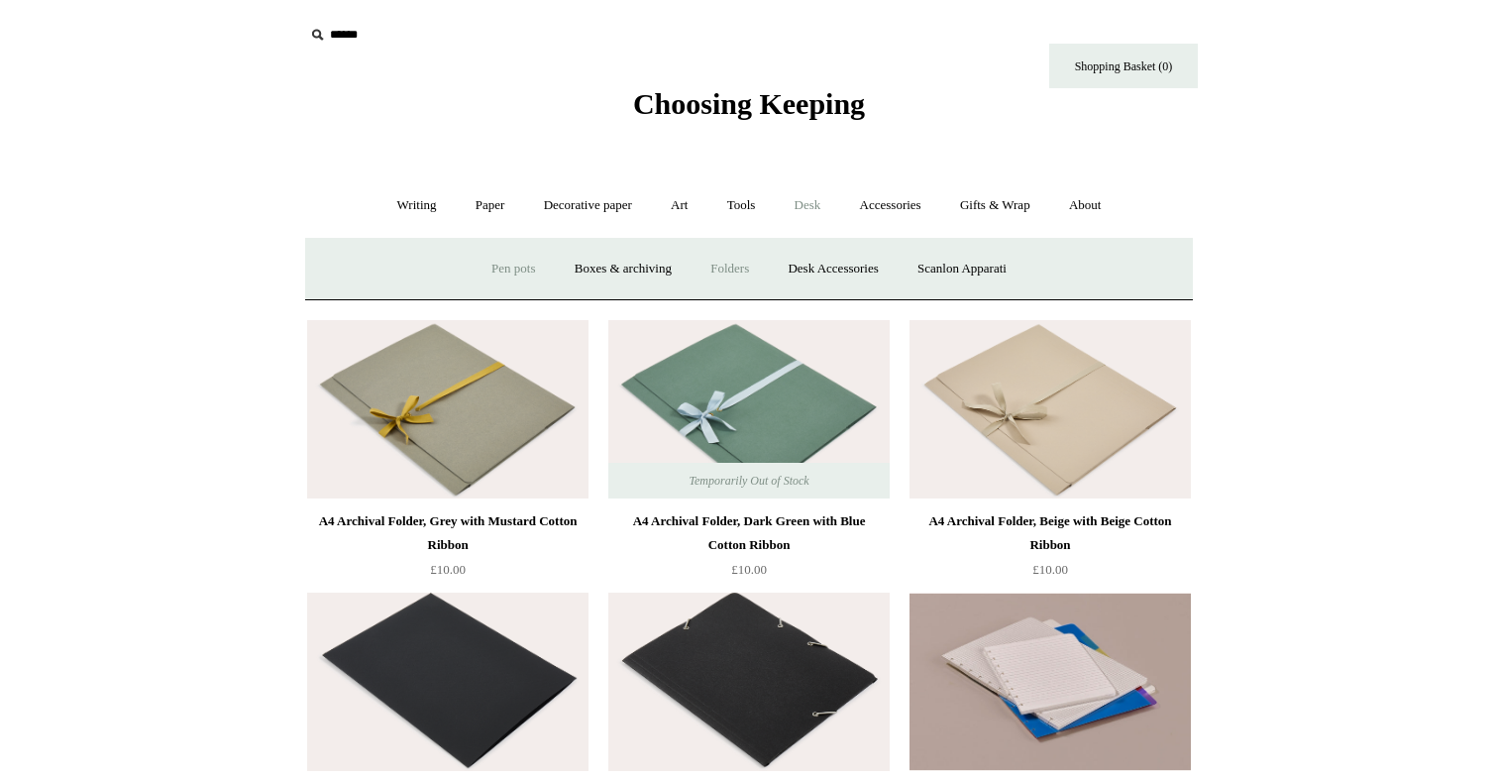
click at [482, 287] on link "Pen pots" at bounding box center [513, 269] width 79 height 53
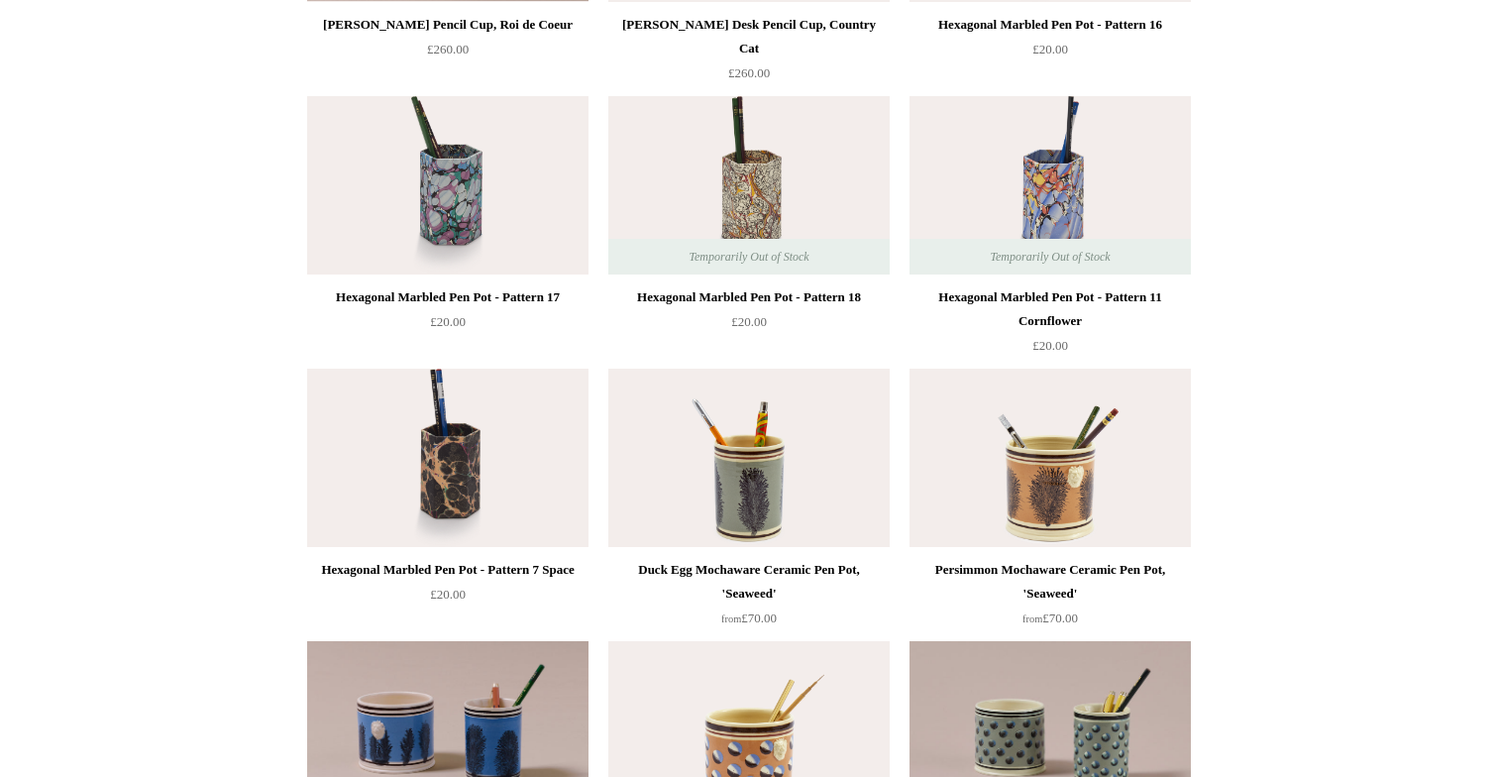
scroll to position [456, 0]
